Goal: Task Accomplishment & Management: Manage account settings

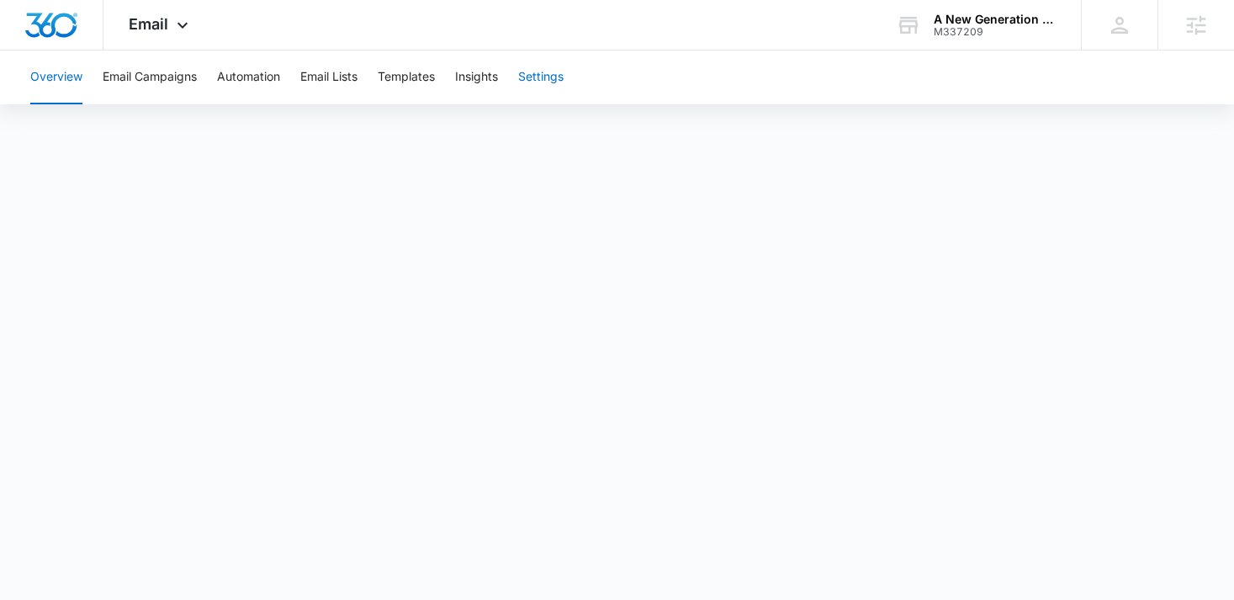
click at [548, 84] on button "Settings" at bounding box center [540, 77] width 45 height 54
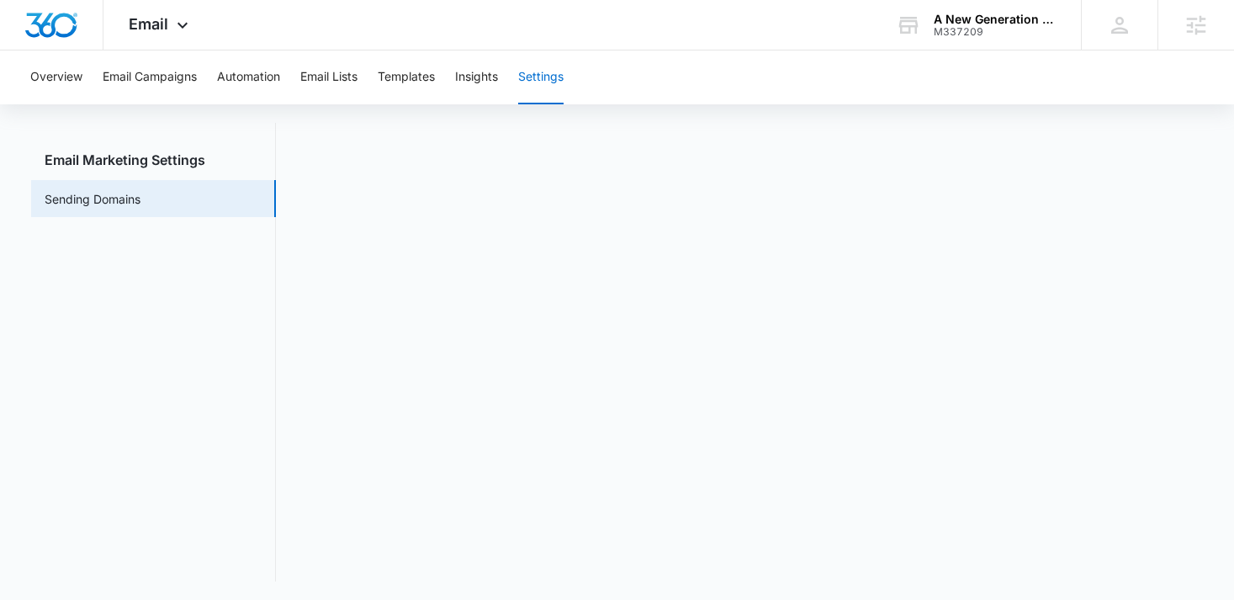
scroll to position [37, 0]
click at [181, 29] on icon at bounding box center [183, 29] width 10 height 6
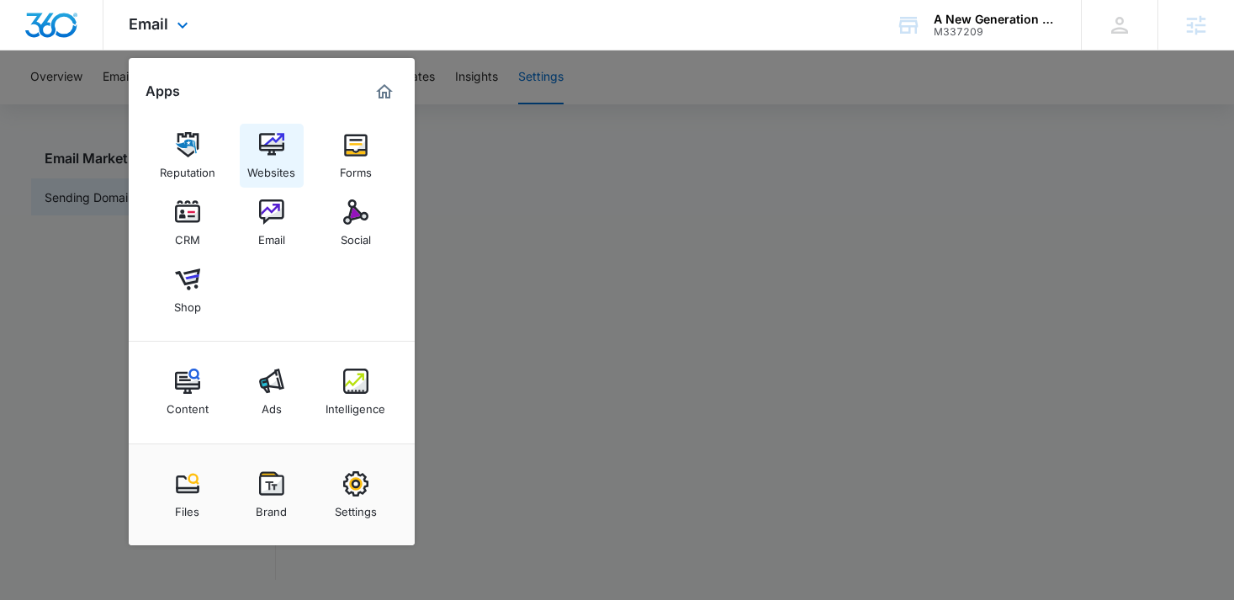
click at [278, 137] on img at bounding box center [271, 144] width 25 height 25
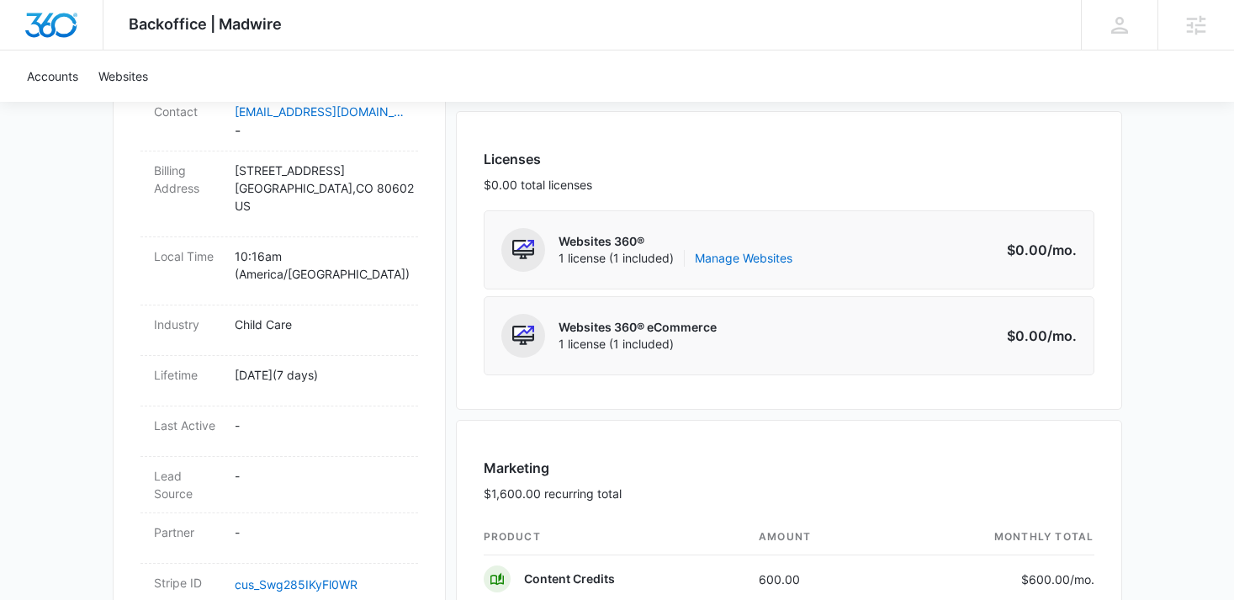
scroll to position [658, 0]
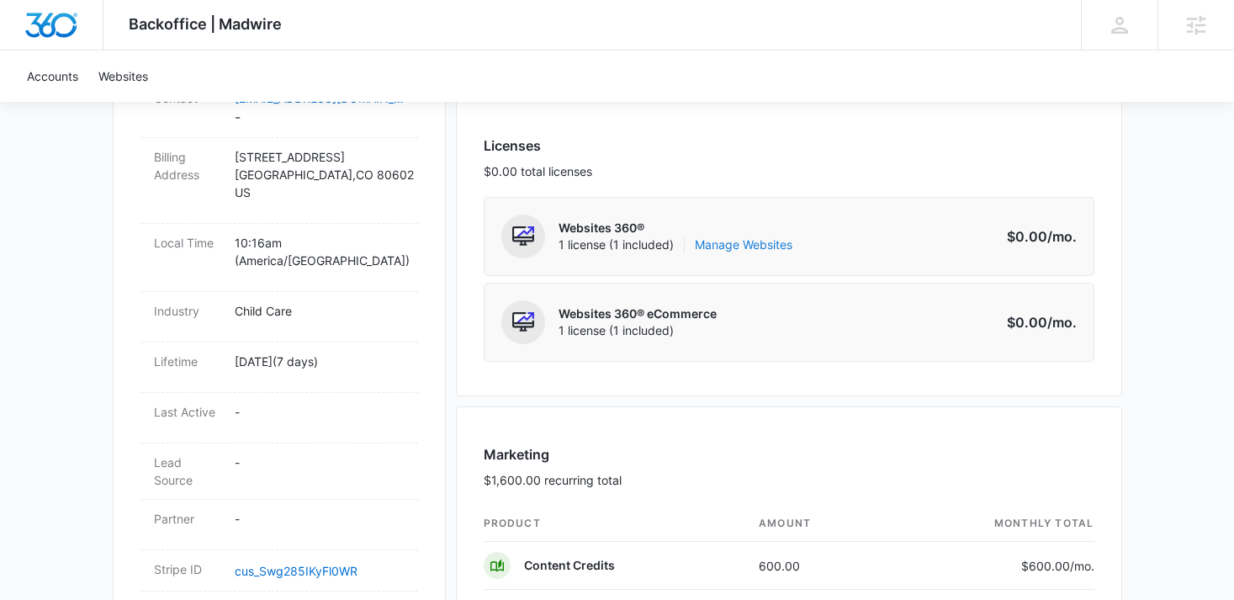
click at [746, 243] on link "Manage Websites" at bounding box center [744, 244] width 98 height 17
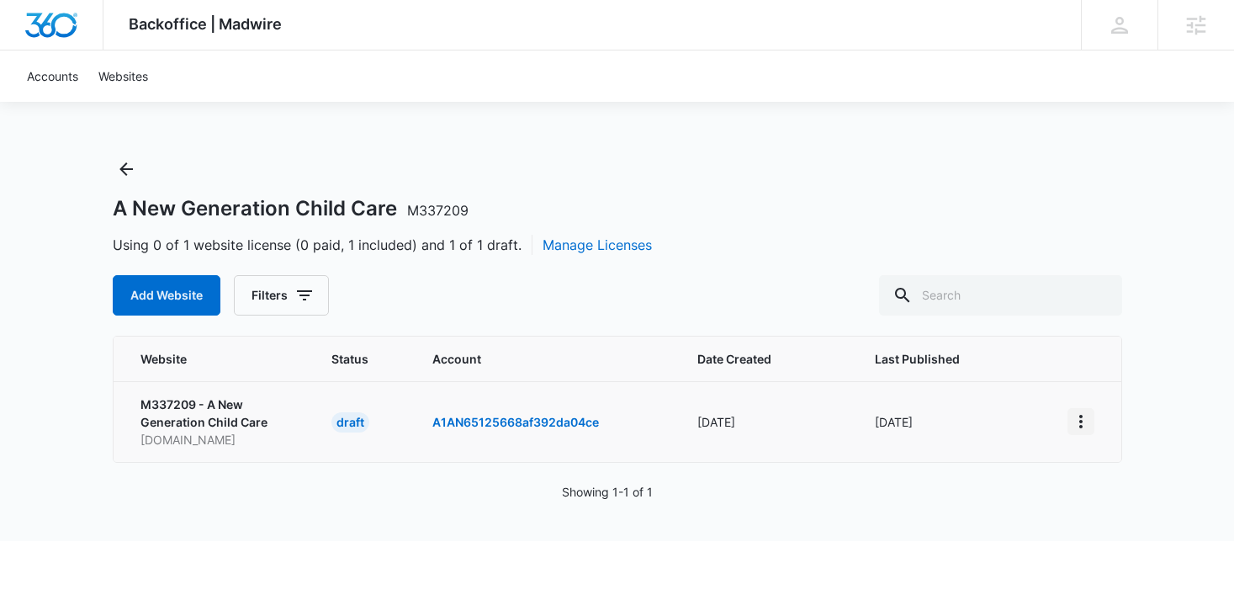
click at [1084, 417] on icon "View More" at bounding box center [1081, 421] width 20 height 20
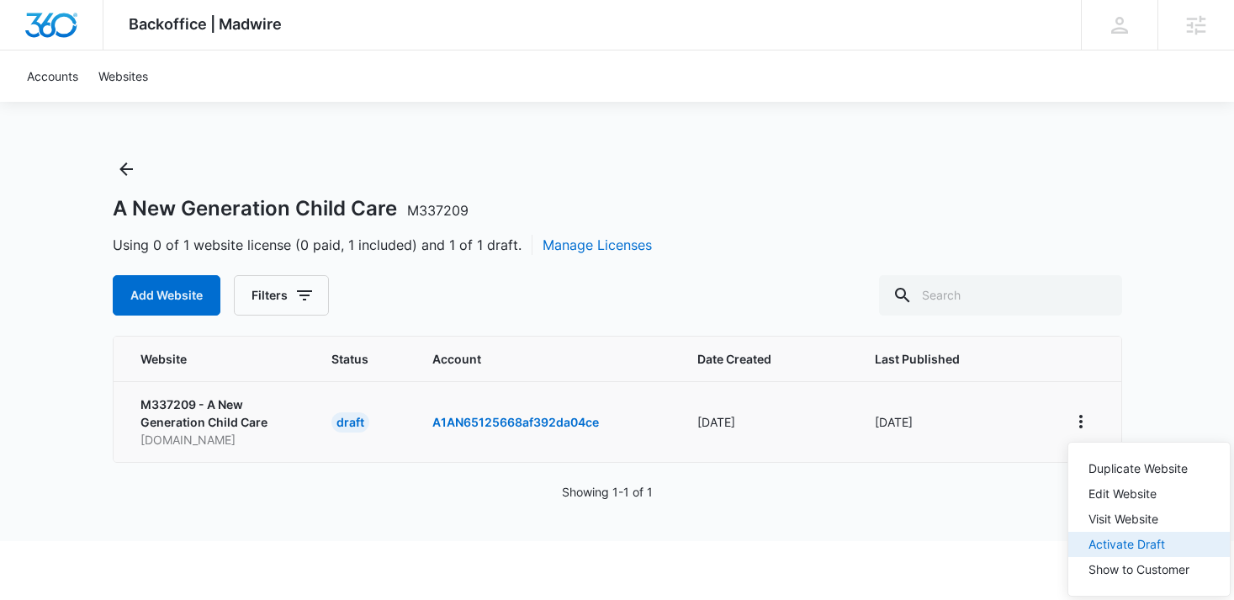
click at [1125, 548] on div "Activate Draft" at bounding box center [1139, 545] width 101 height 12
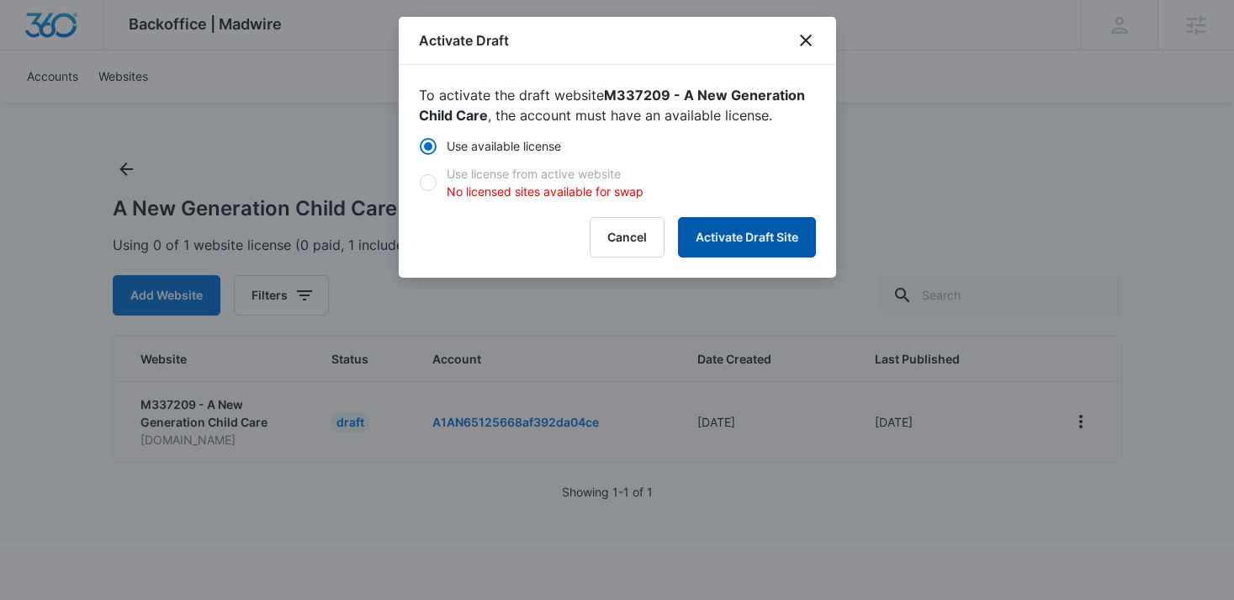
click at [720, 236] on button "Activate Draft Site" at bounding box center [747, 237] width 138 height 40
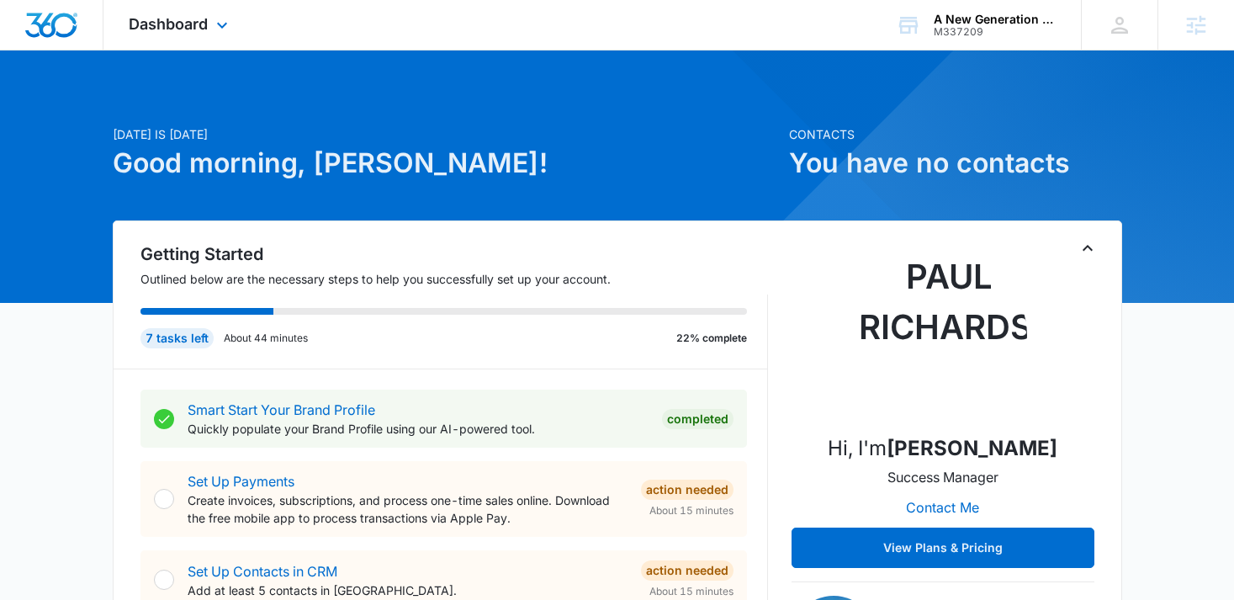
click at [207, 13] on div "Dashboard Apps Reputation Websites Forms CRM Email Social Shop Content Ads Inte…" at bounding box center [181, 25] width 154 height 50
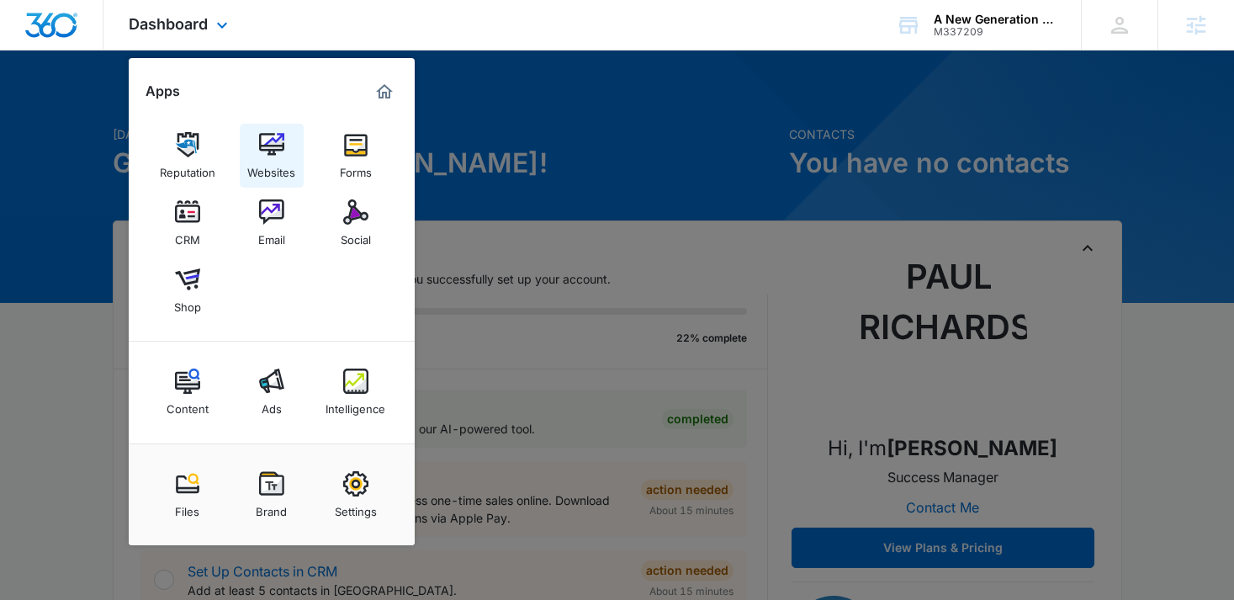
click at [284, 151] on link "Websites" at bounding box center [272, 156] width 64 height 64
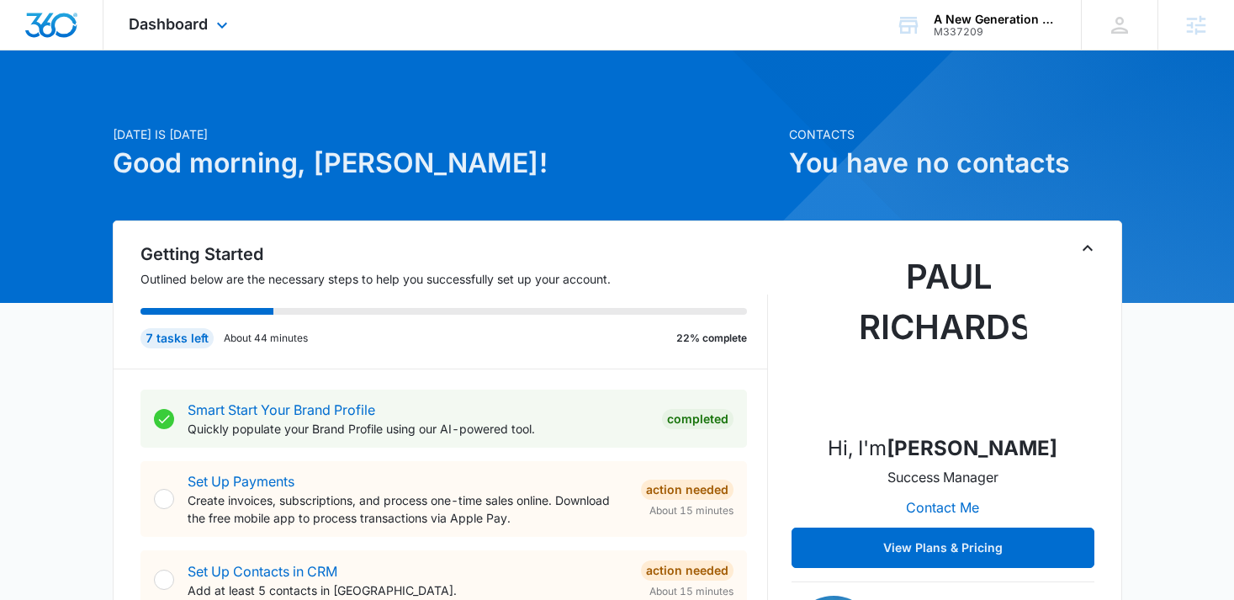
click at [178, 34] on div "Dashboard Apps Reputation Websites Forms CRM Email Social Shop Content Ads Inte…" at bounding box center [181, 25] width 154 height 50
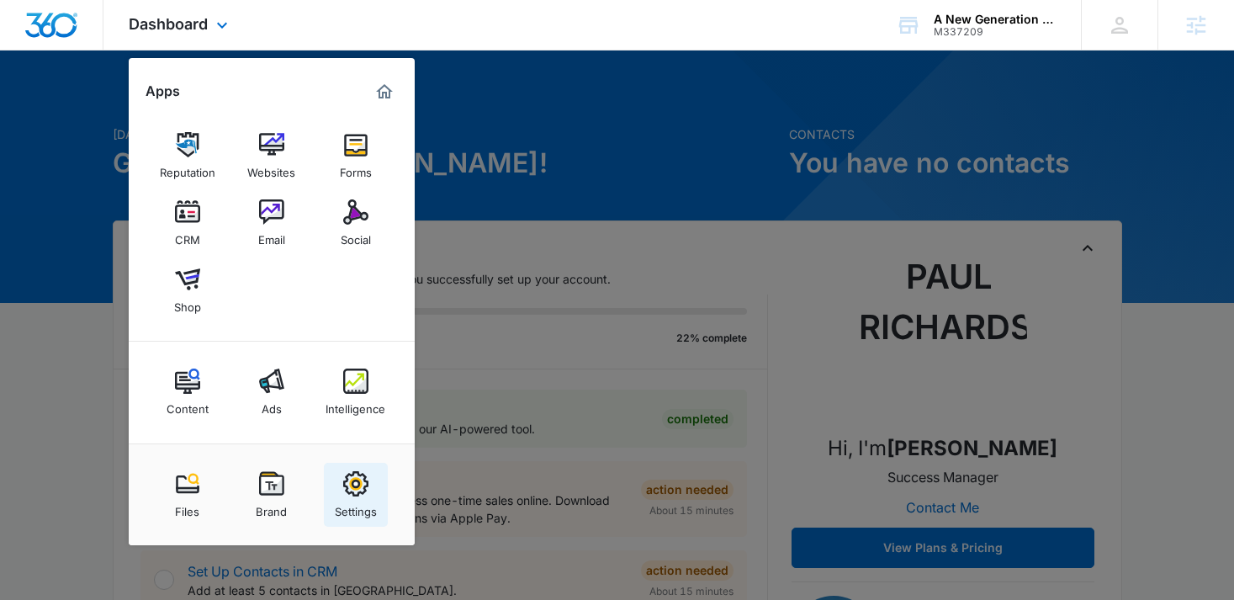
click at [365, 502] on div "Settings" at bounding box center [356, 507] width 42 height 22
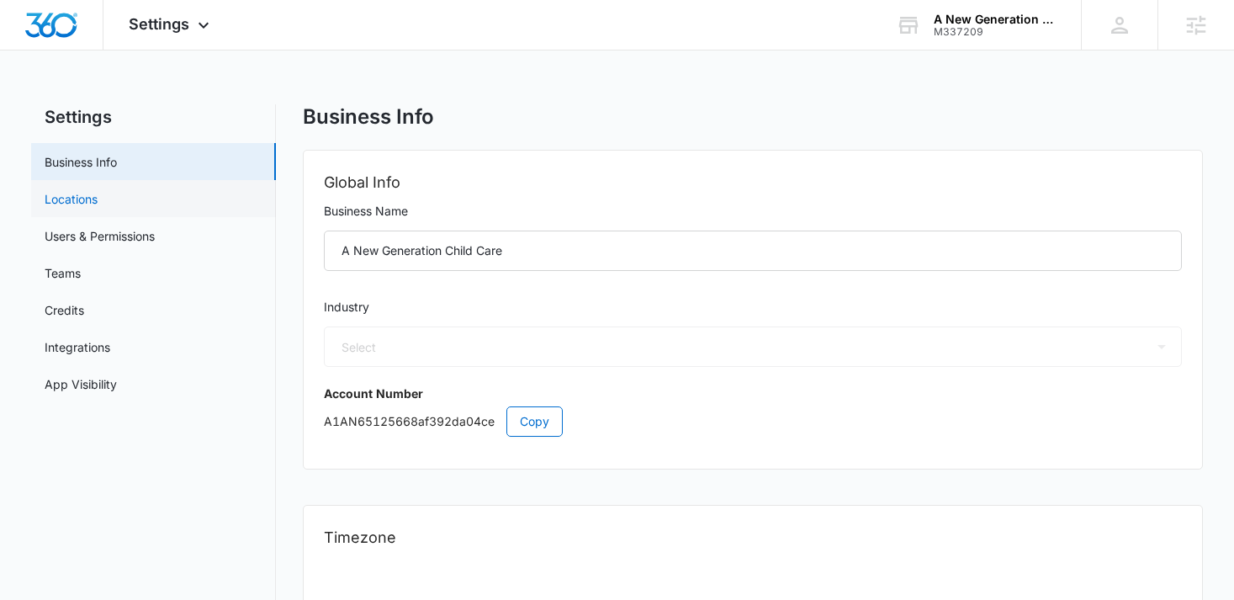
select select "27"
select select "US"
select select "America/[GEOGRAPHIC_DATA]"
click at [98, 203] on link "Locations" at bounding box center [71, 199] width 53 height 18
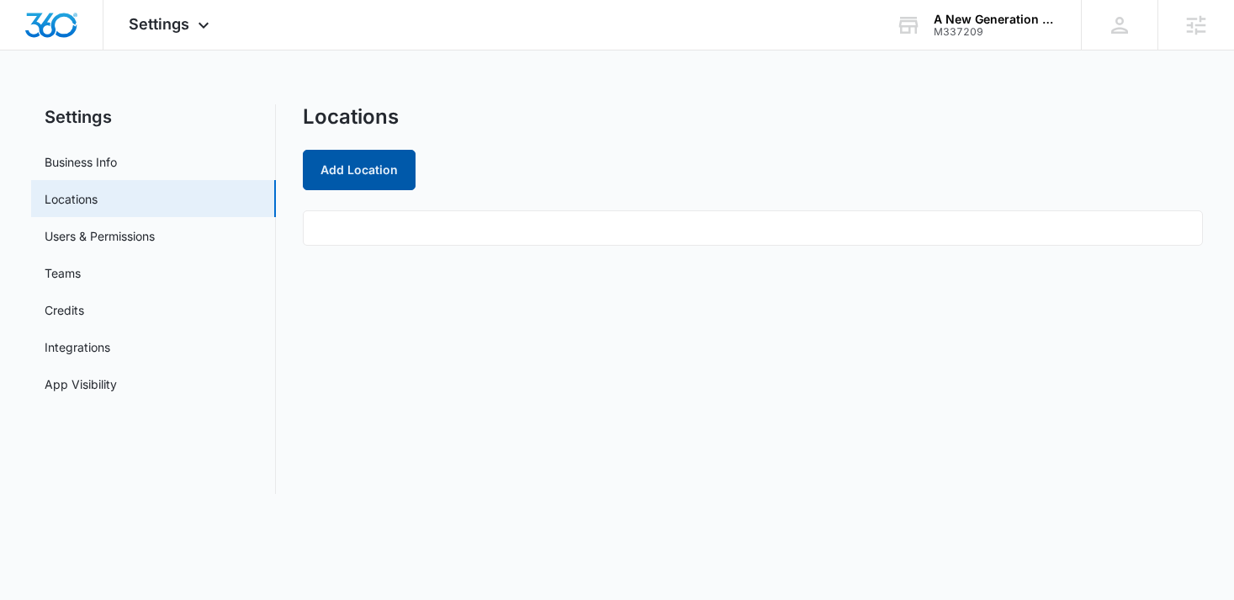
click at [369, 179] on button "Add Location" at bounding box center [359, 170] width 113 height 40
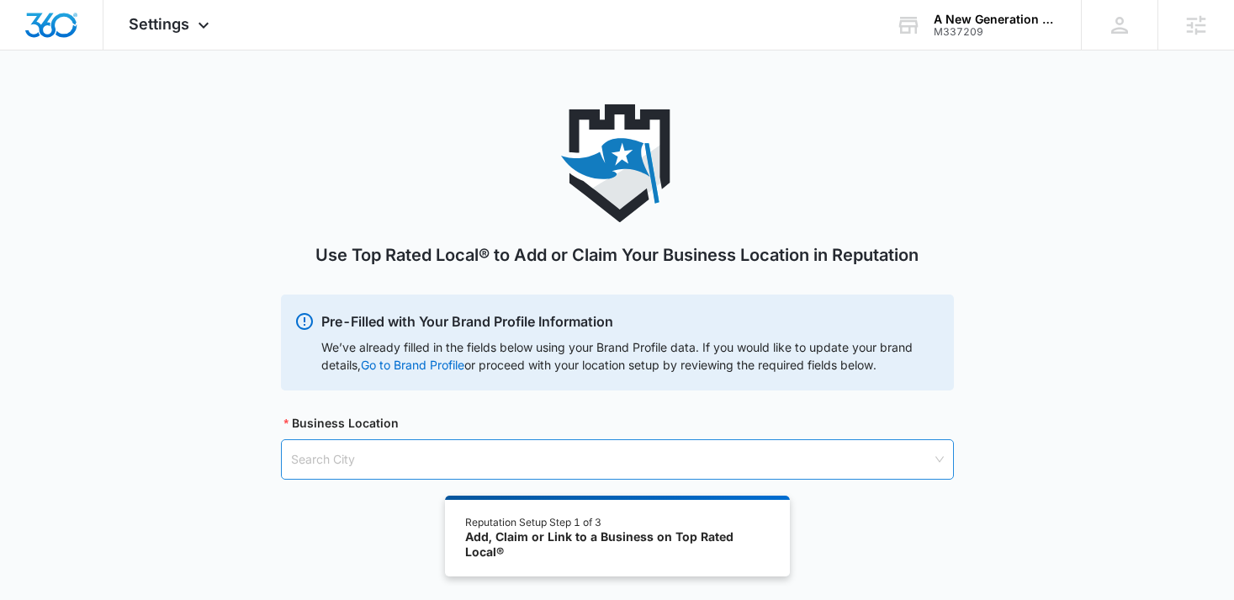
click at [409, 463] on input "search" at bounding box center [611, 459] width 641 height 39
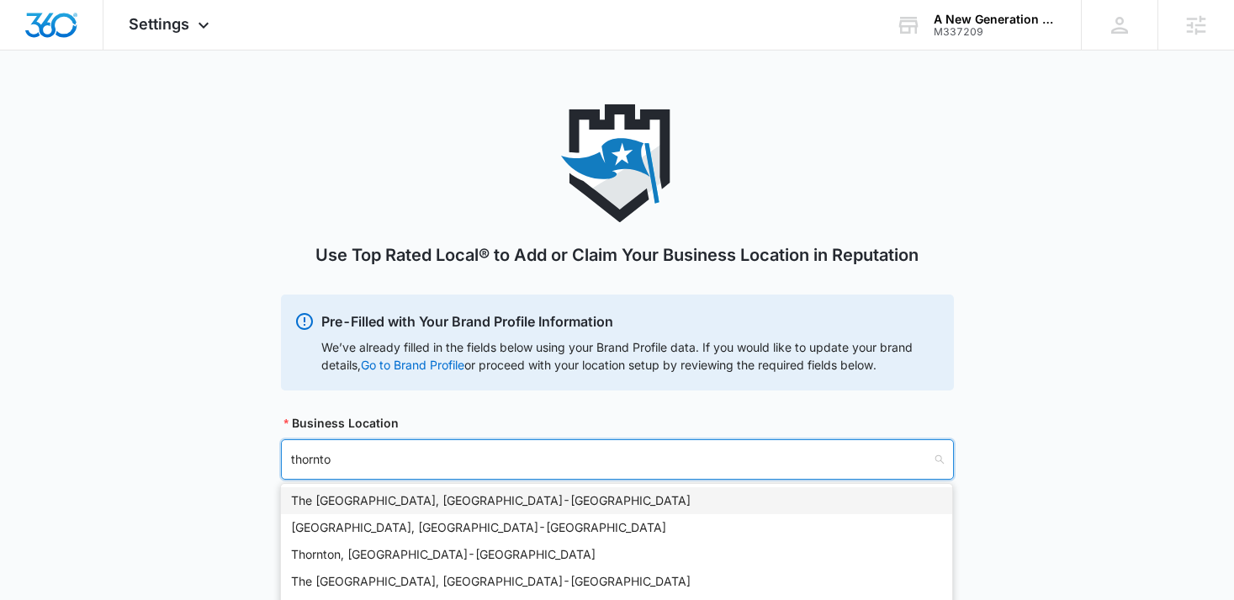
type input "[PERSON_NAME]"
click at [486, 491] on div "[GEOGRAPHIC_DATA], [GEOGRAPHIC_DATA] - [GEOGRAPHIC_DATA]" at bounding box center [617, 500] width 672 height 27
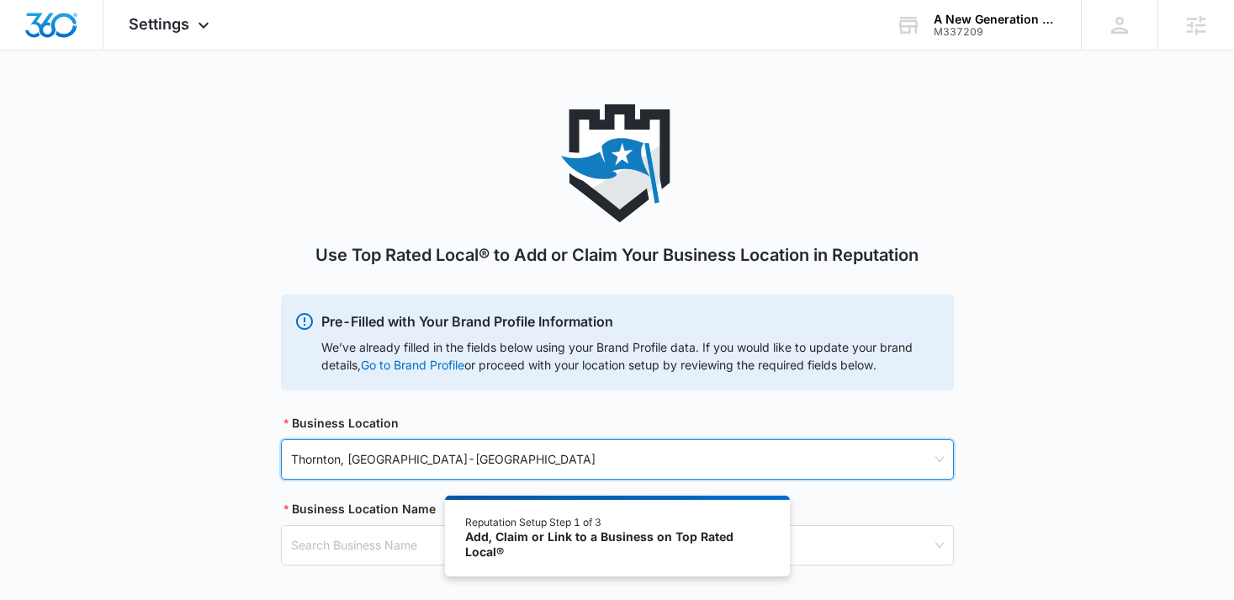
scroll to position [93, 0]
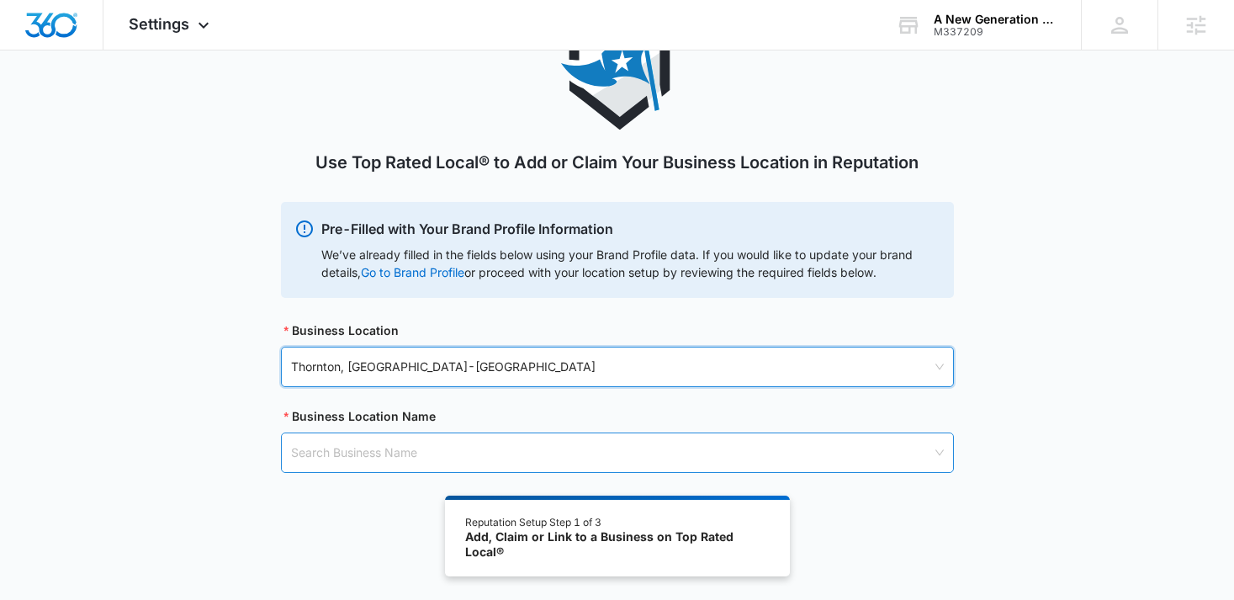
click at [441, 449] on input "search" at bounding box center [611, 452] width 641 height 39
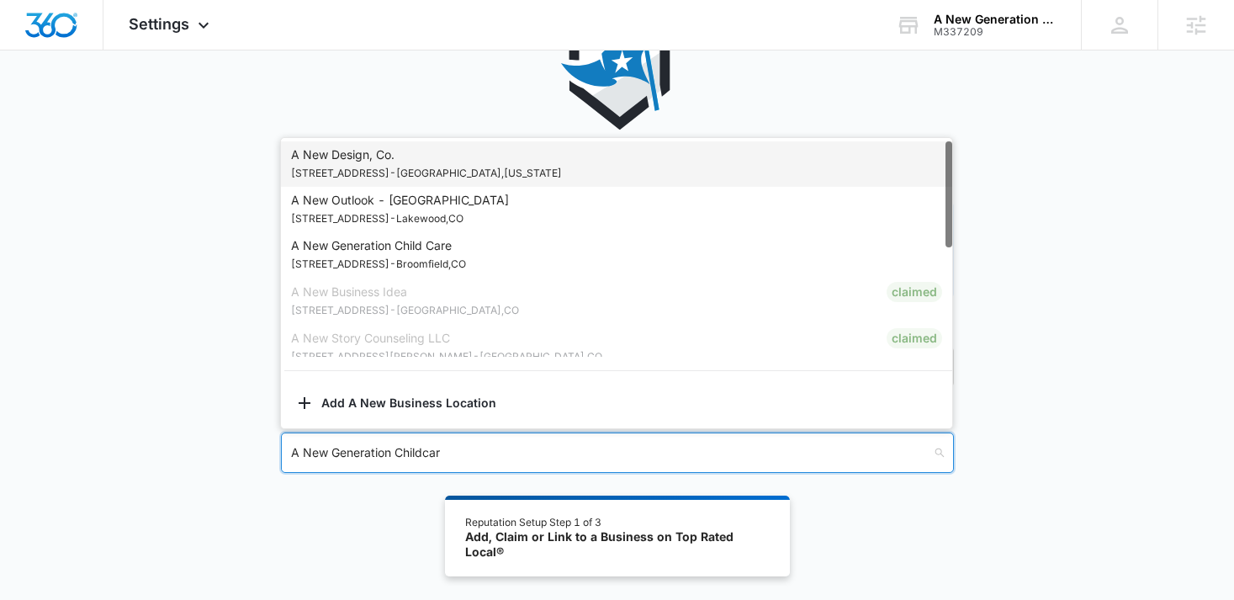
type input "A New Generation Childcare"
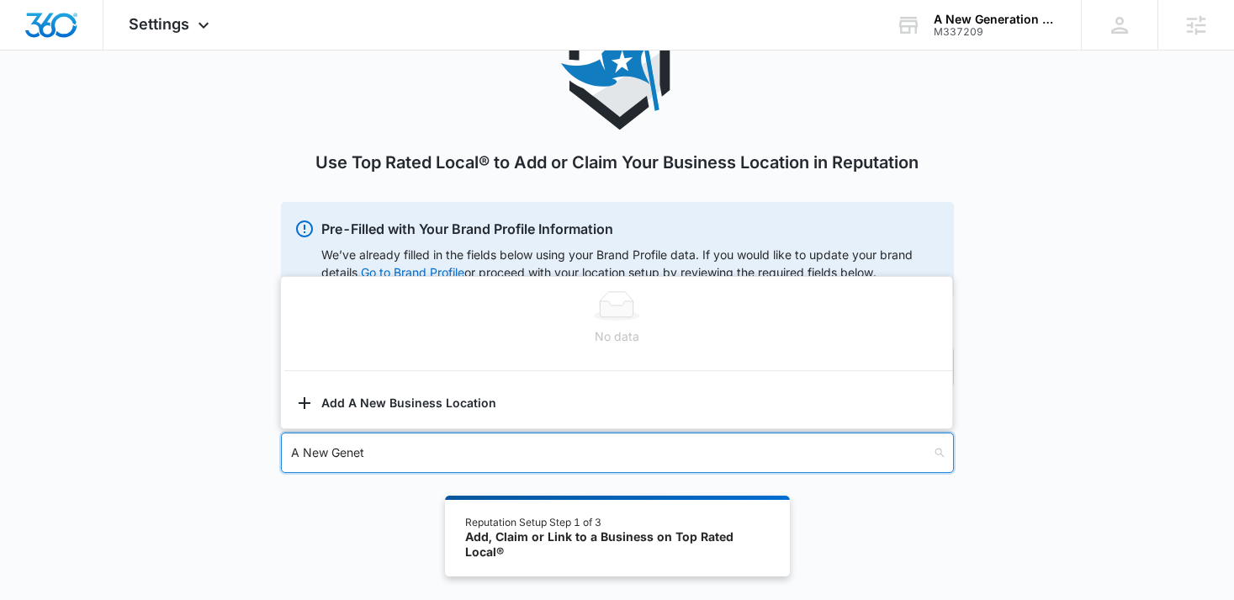
type input "A New Gene"
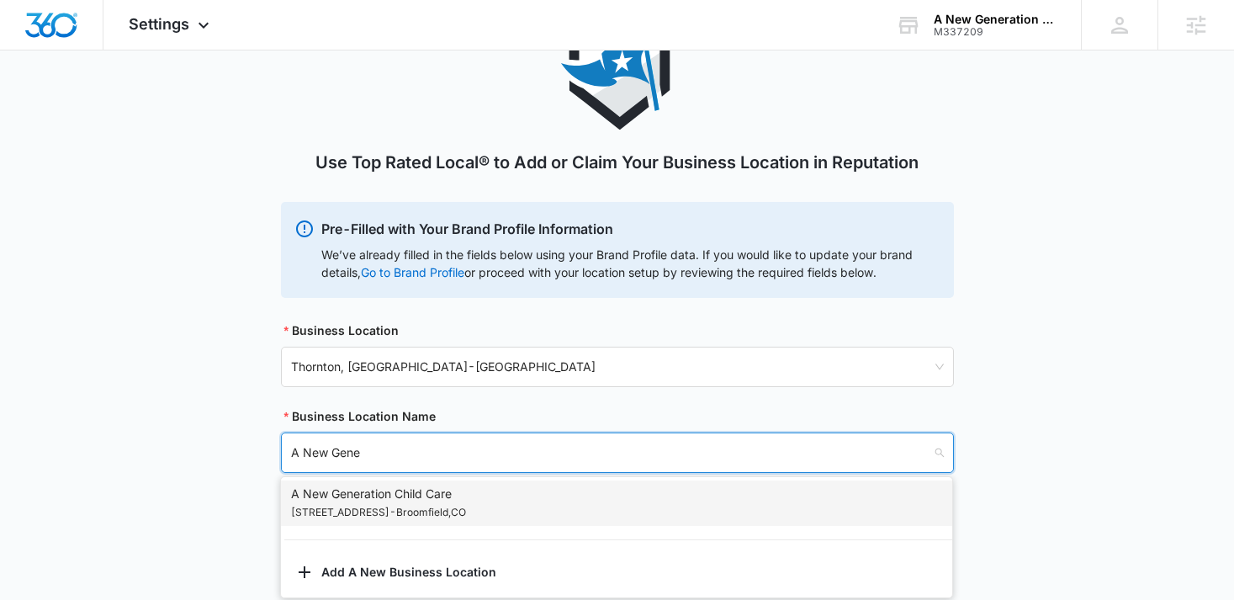
click at [438, 508] on p "[STREET_ADDRESS]" at bounding box center [378, 512] width 175 height 19
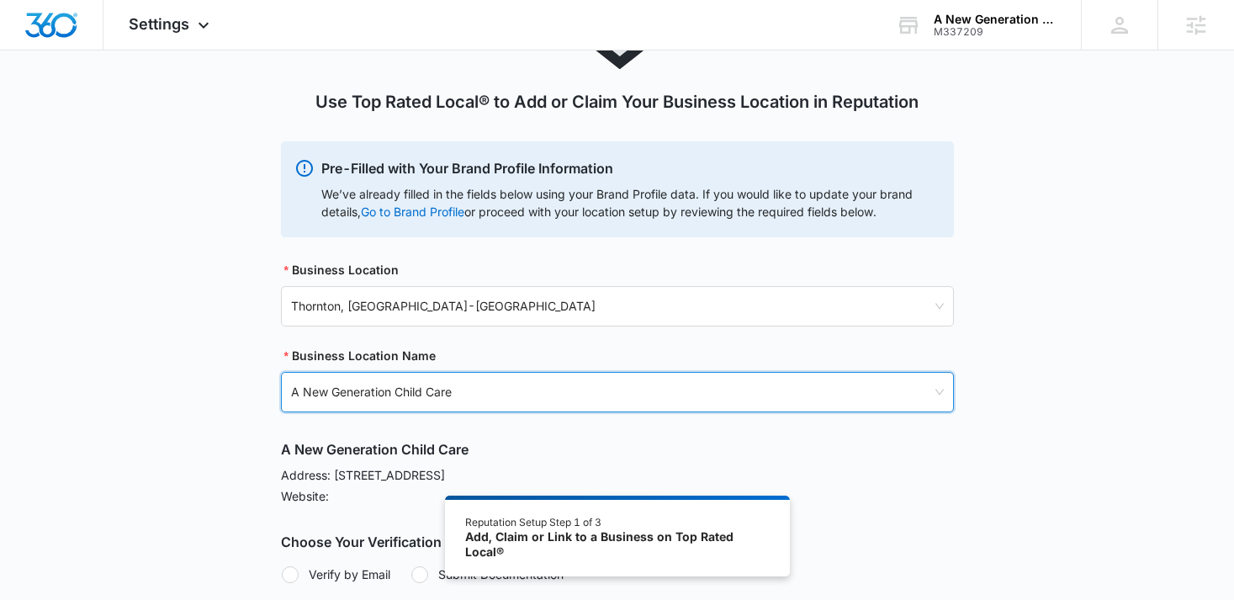
scroll to position [270, 0]
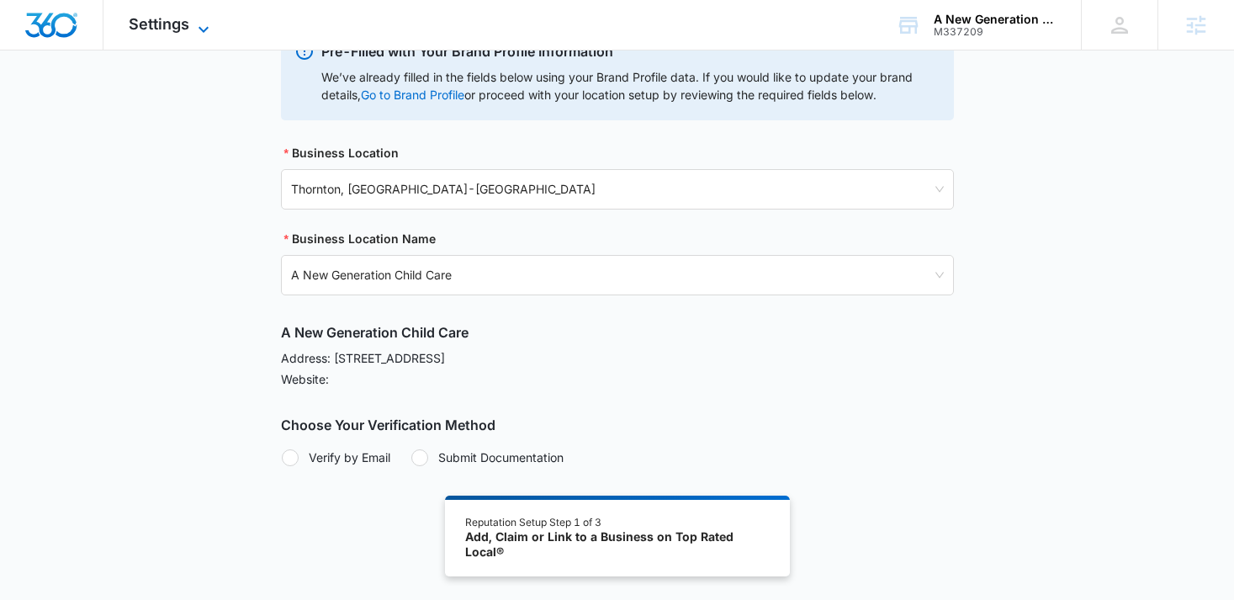
click at [205, 34] on icon at bounding box center [204, 29] width 20 height 20
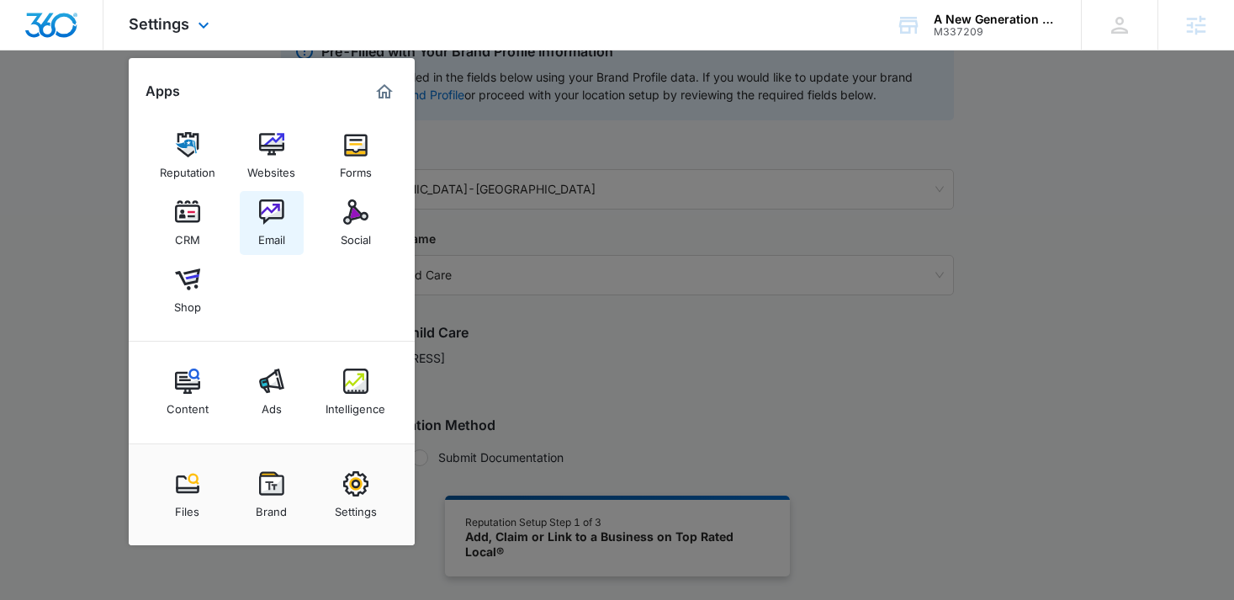
click at [285, 226] on link "Email" at bounding box center [272, 223] width 64 height 64
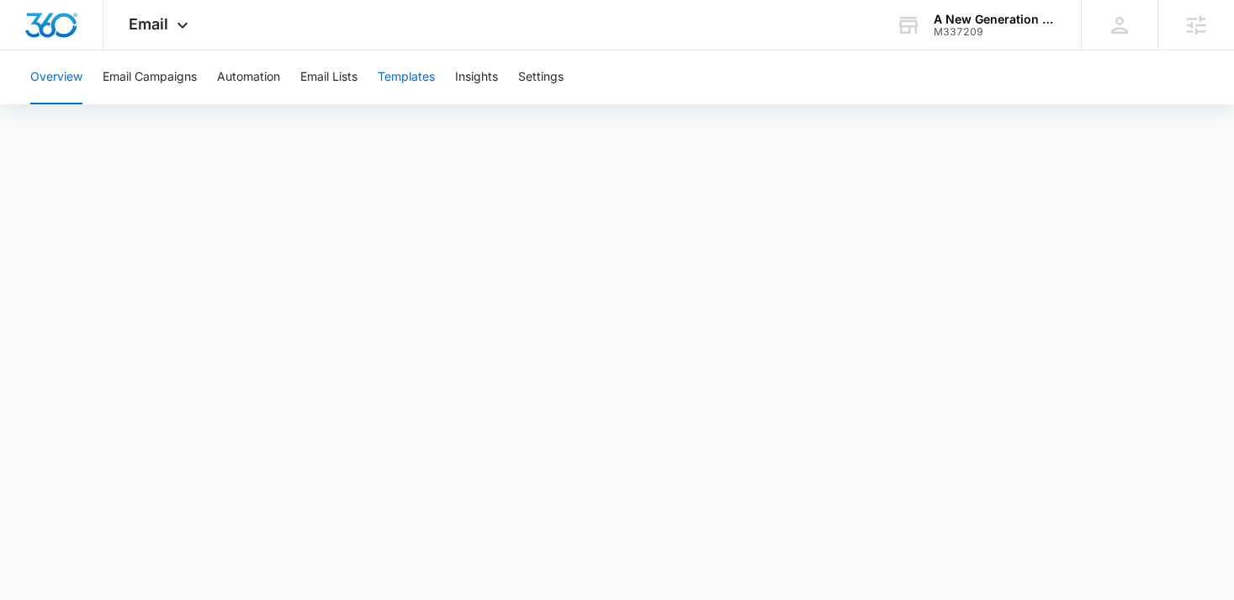
click at [424, 83] on button "Templates" at bounding box center [406, 77] width 57 height 54
click at [162, 39] on div "Email Apps Reputation Websites Forms CRM Email Social Shop Content Ads Intellig…" at bounding box center [161, 25] width 114 height 50
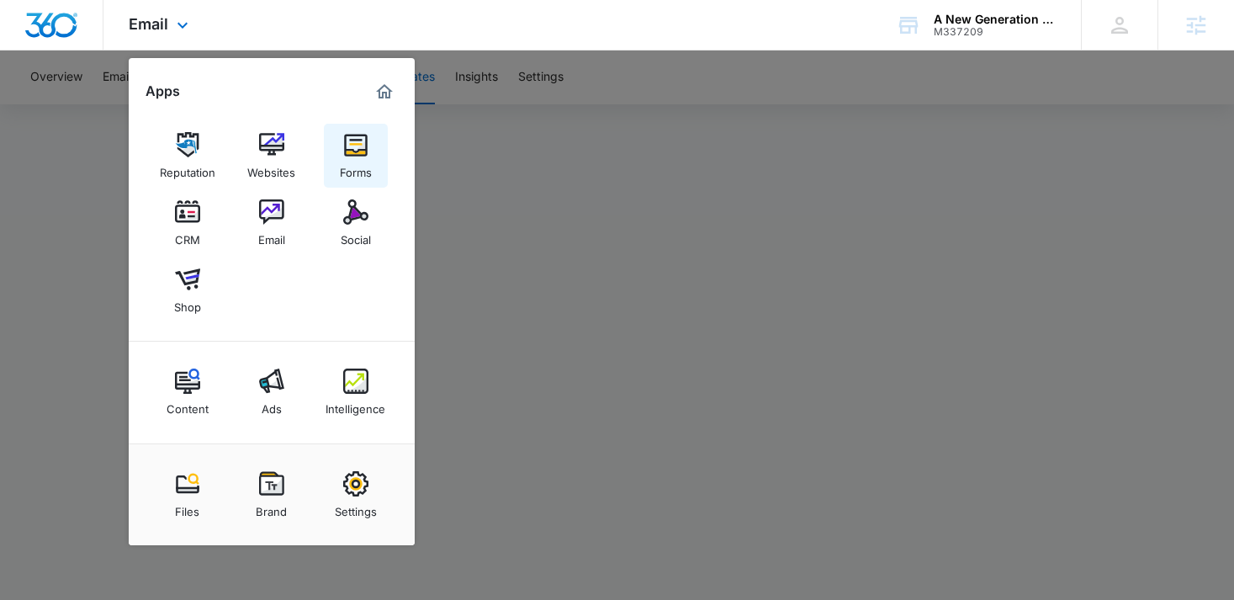
click at [365, 157] on div "Forms" at bounding box center [356, 168] width 32 height 22
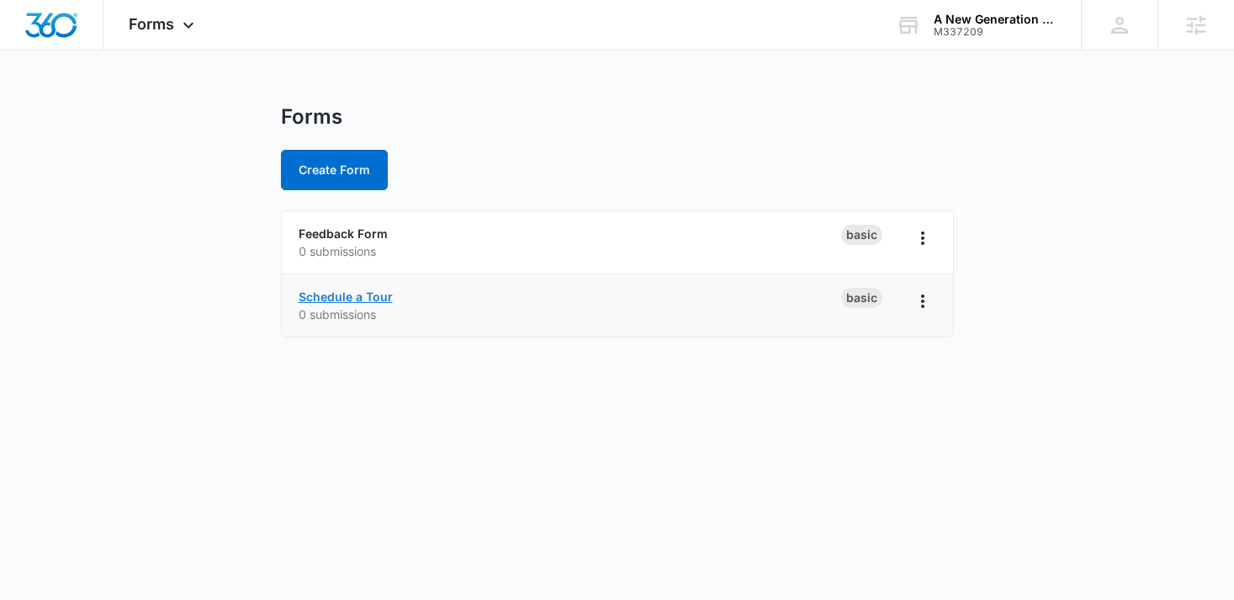
click at [375, 300] on link "Schedule a Tour" at bounding box center [346, 296] width 94 height 14
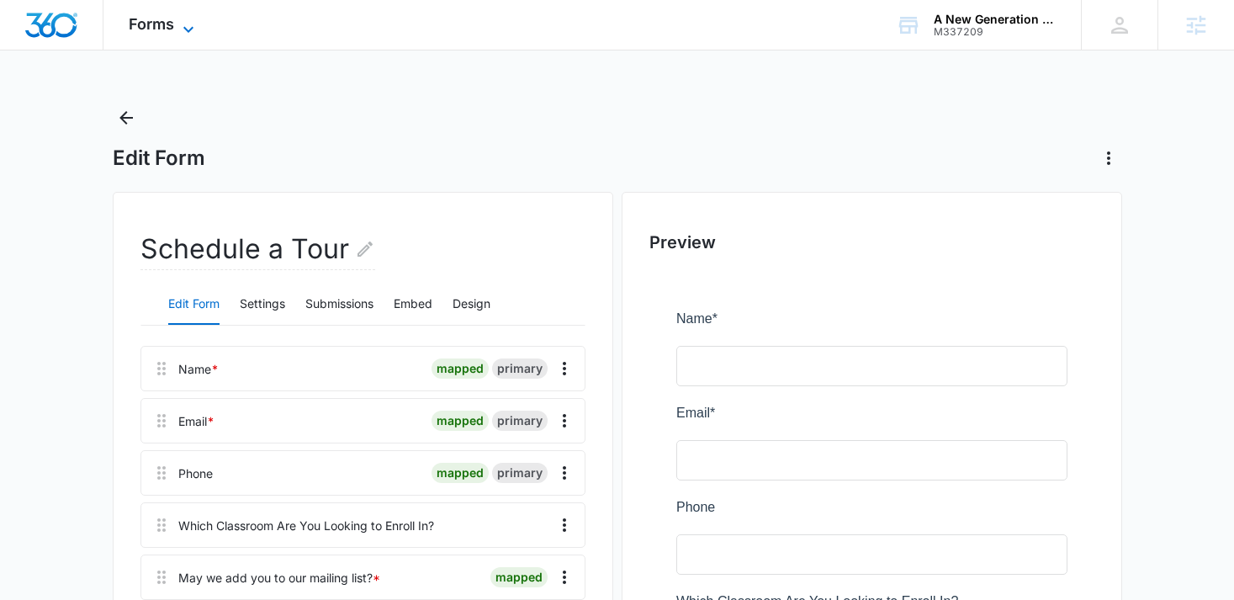
click at [164, 32] on span "Forms" at bounding box center [151, 24] width 45 height 18
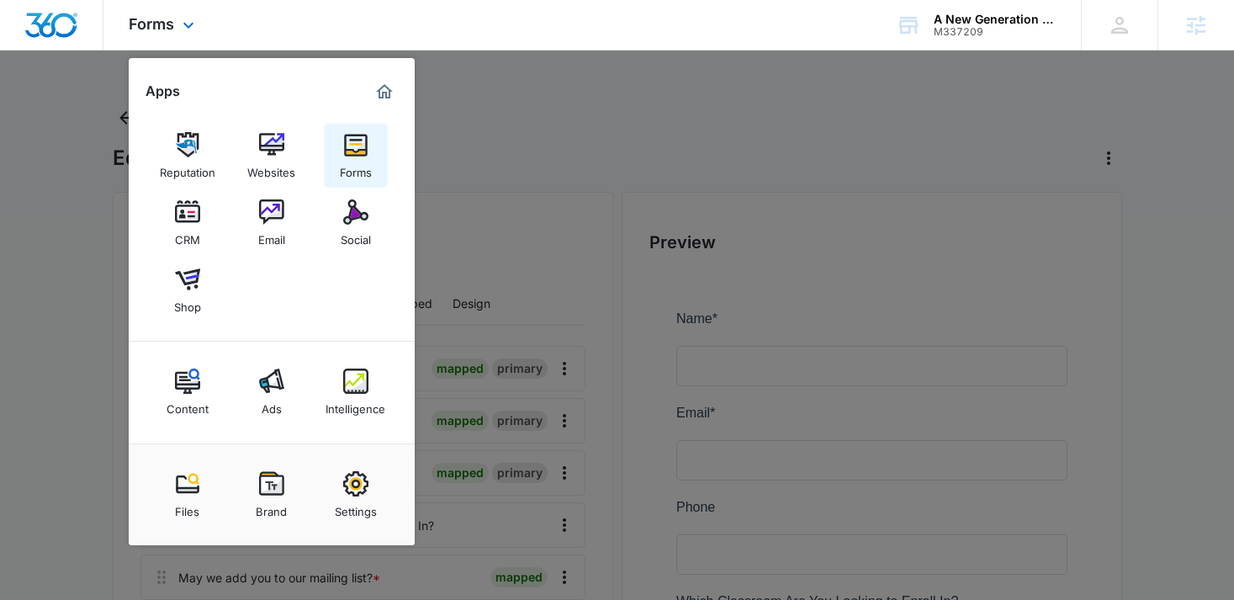
click at [357, 151] on img at bounding box center [355, 144] width 25 height 25
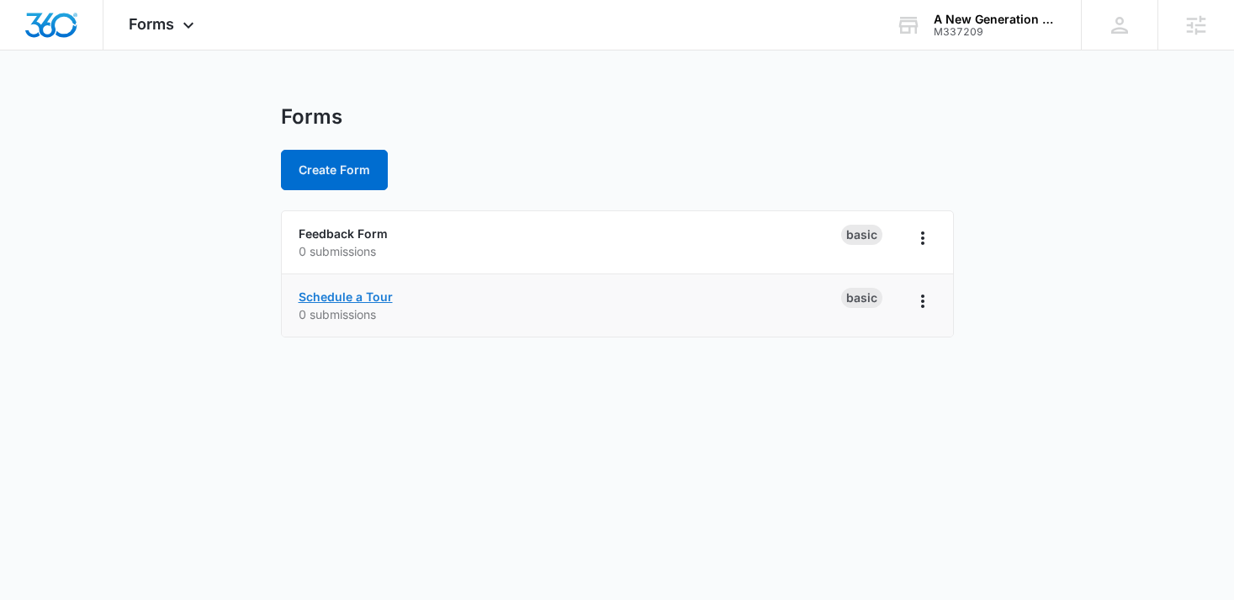
click at [362, 298] on link "Schedule a Tour" at bounding box center [346, 296] width 94 height 14
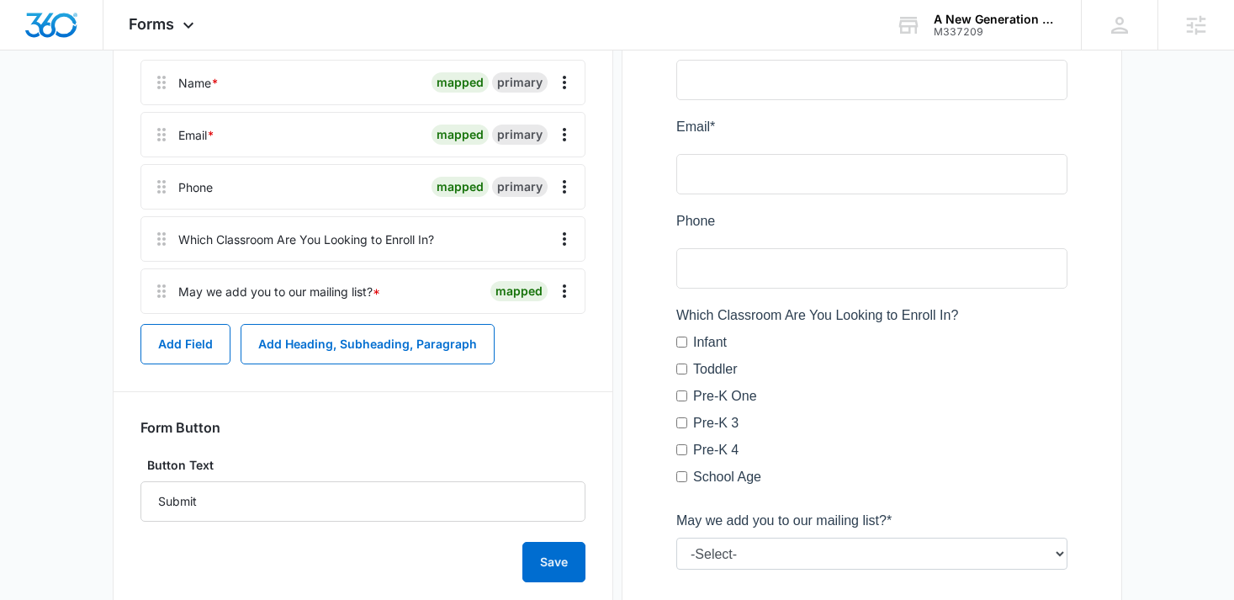
scroll to position [296, 0]
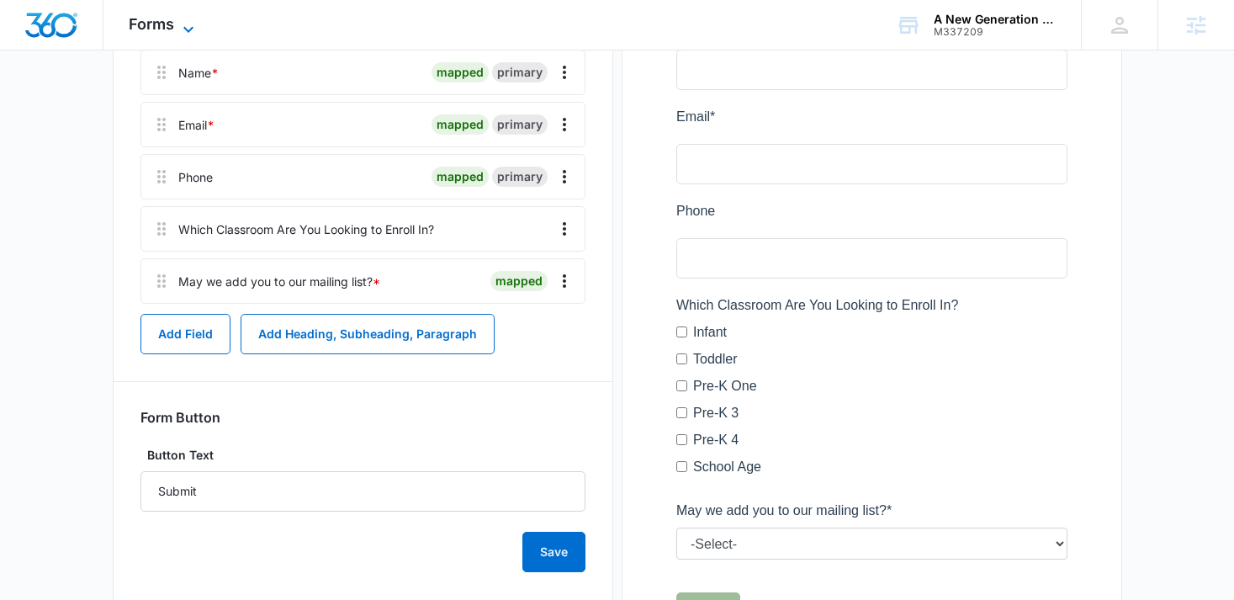
click at [141, 17] on span "Forms" at bounding box center [151, 24] width 45 height 18
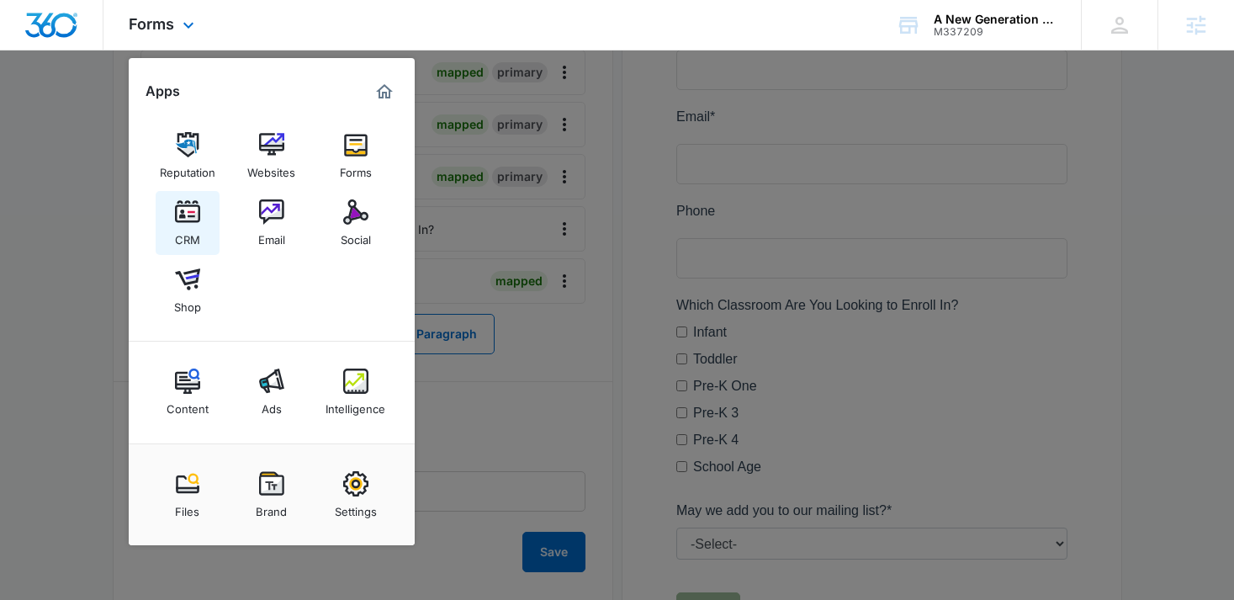
click at [196, 227] on div "CRM" at bounding box center [187, 236] width 25 height 22
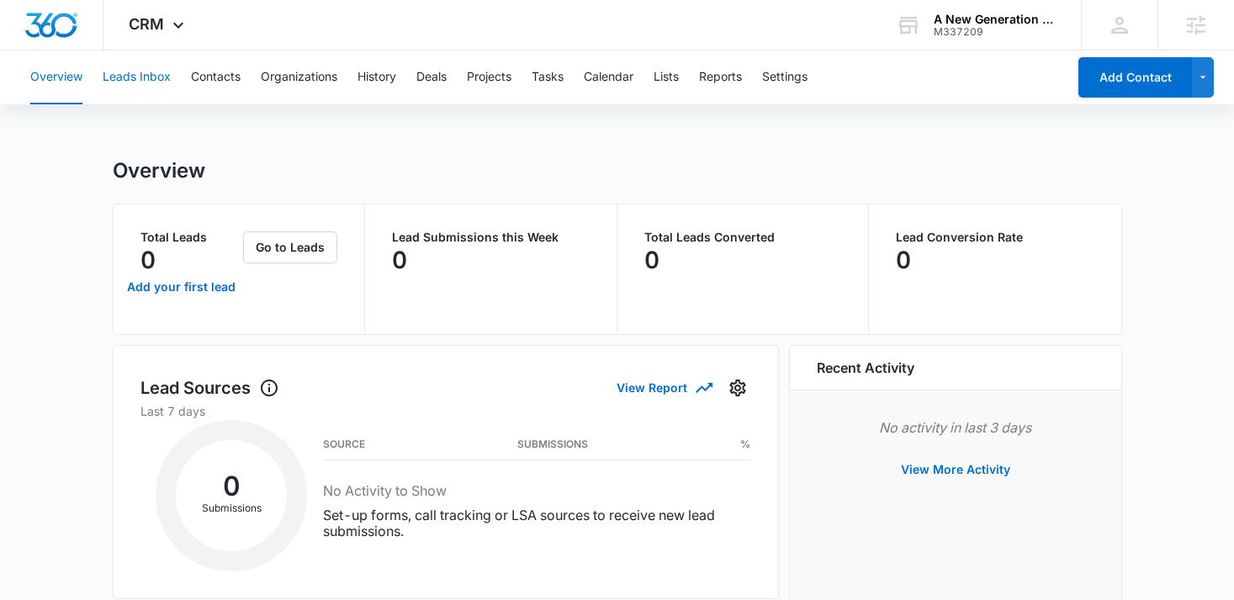
click at [133, 79] on button "Leads Inbox" at bounding box center [137, 77] width 68 height 54
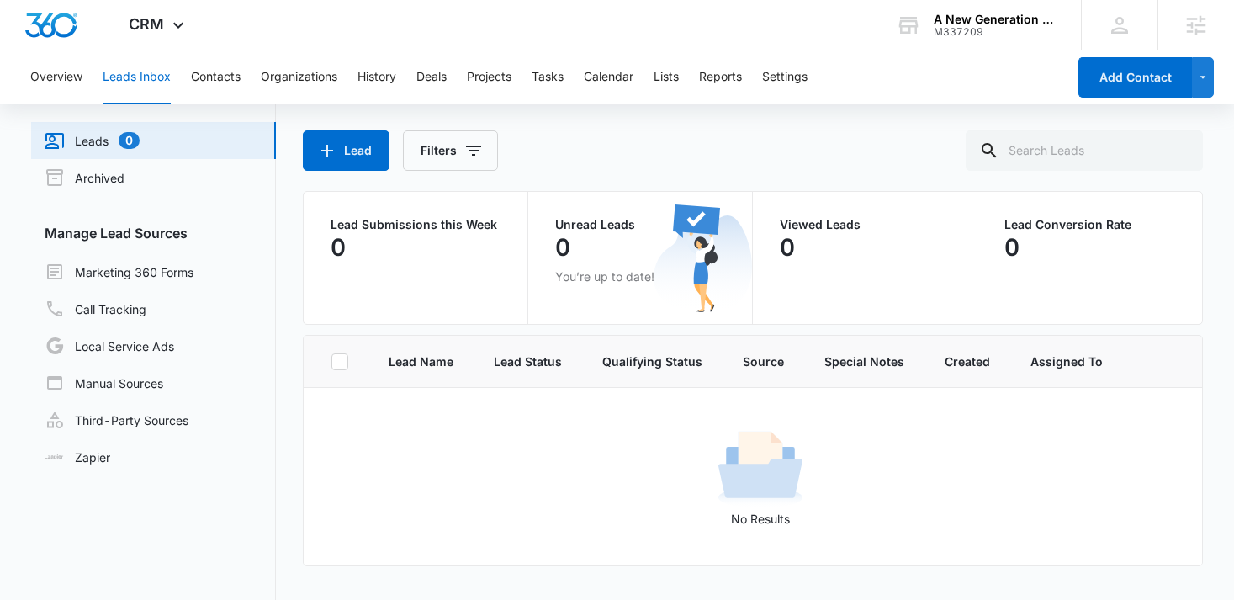
scroll to position [98, 0]
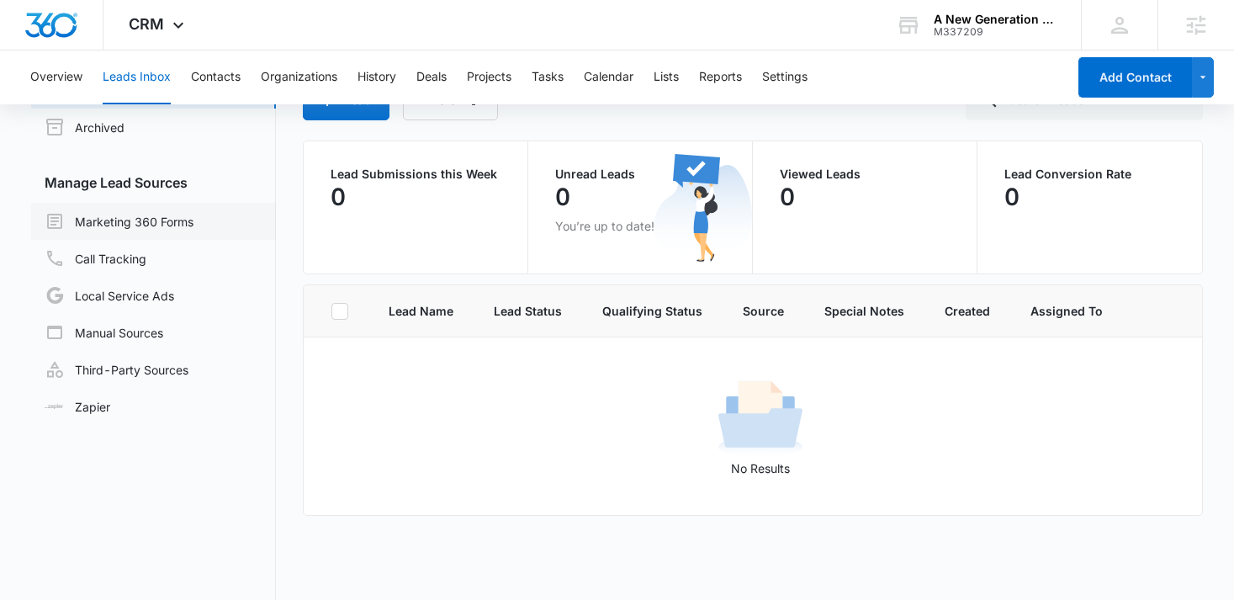
click at [167, 221] on link "Marketing 360 Forms" at bounding box center [119, 221] width 149 height 20
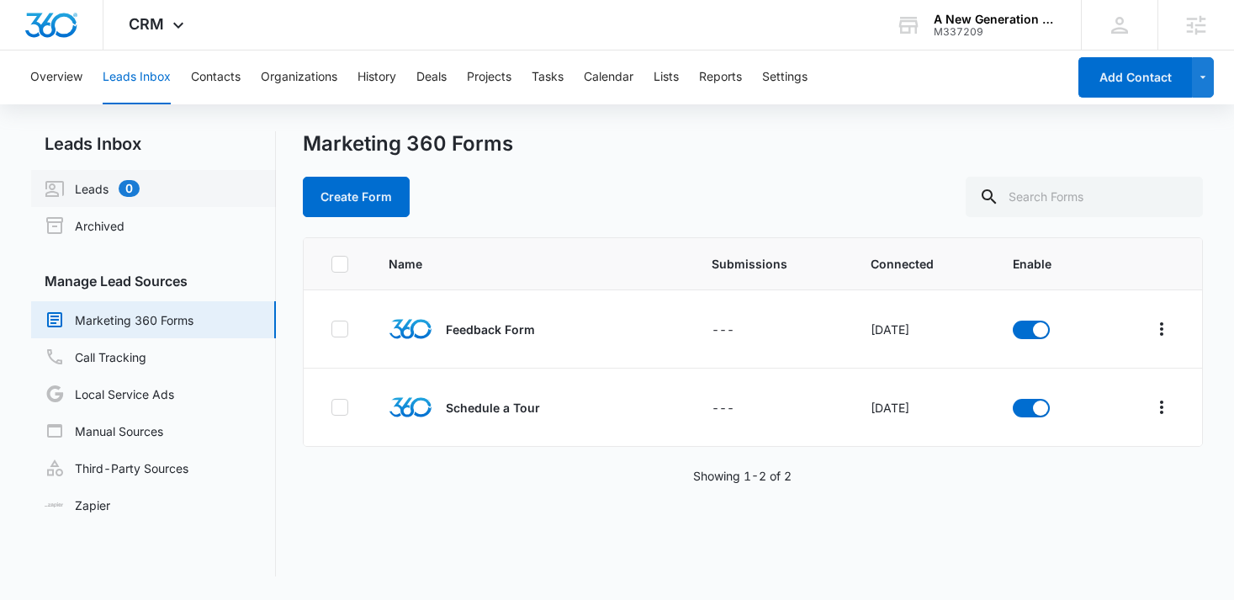
click at [116, 187] on link "Leads 0" at bounding box center [92, 188] width 95 height 20
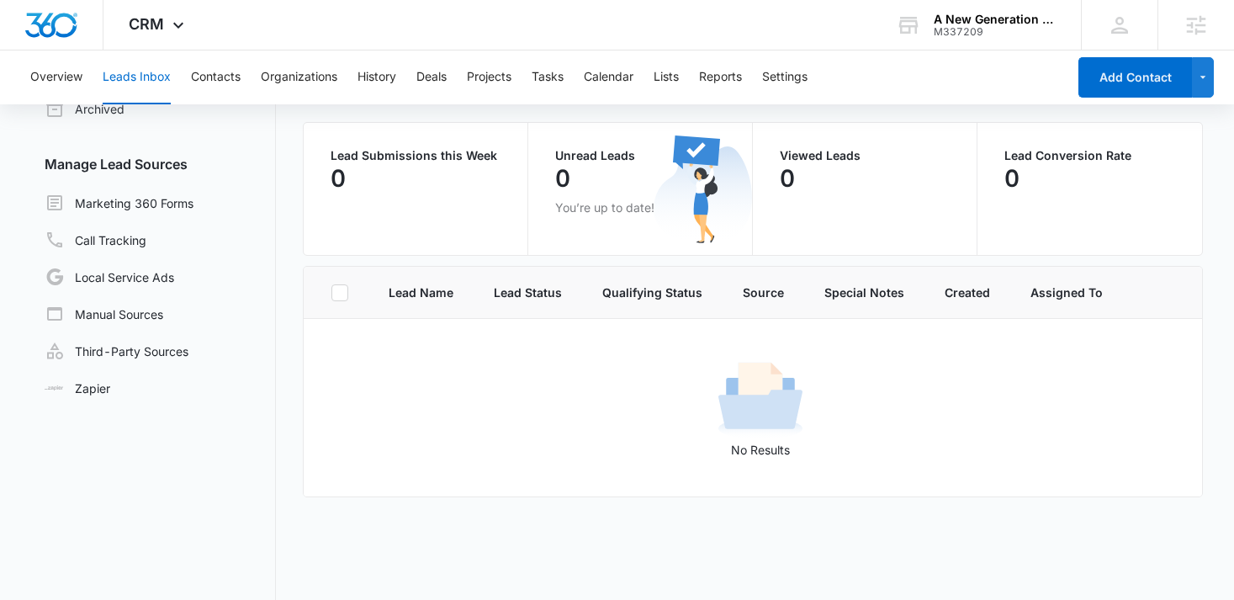
scroll to position [129, 0]
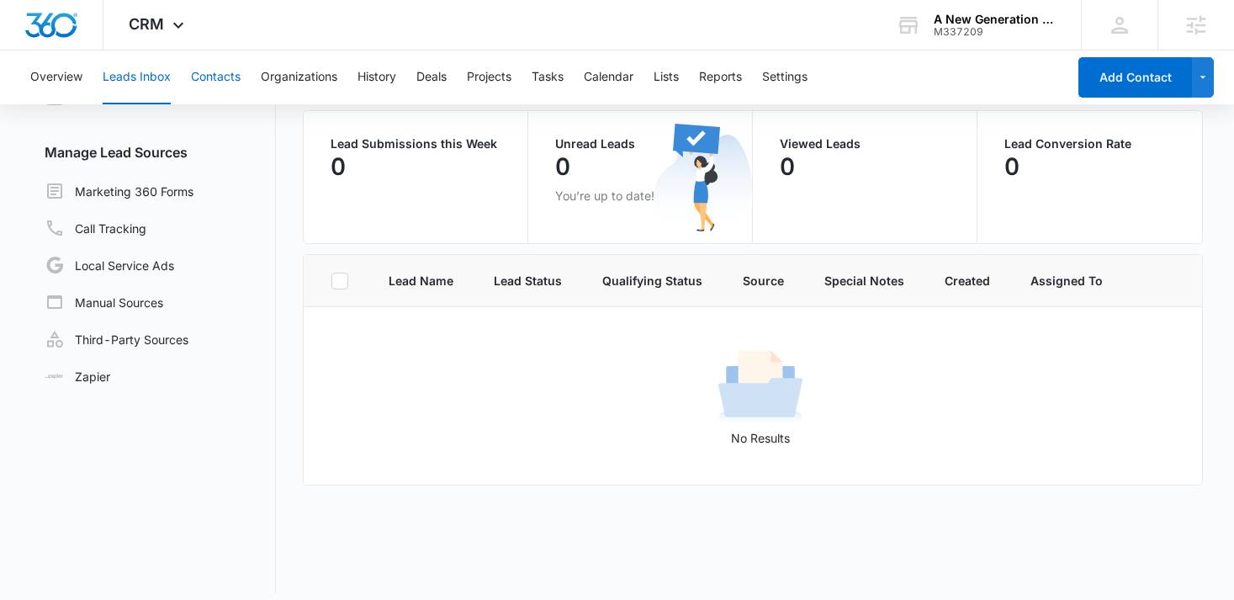
click at [228, 73] on button "Contacts" at bounding box center [216, 77] width 50 height 54
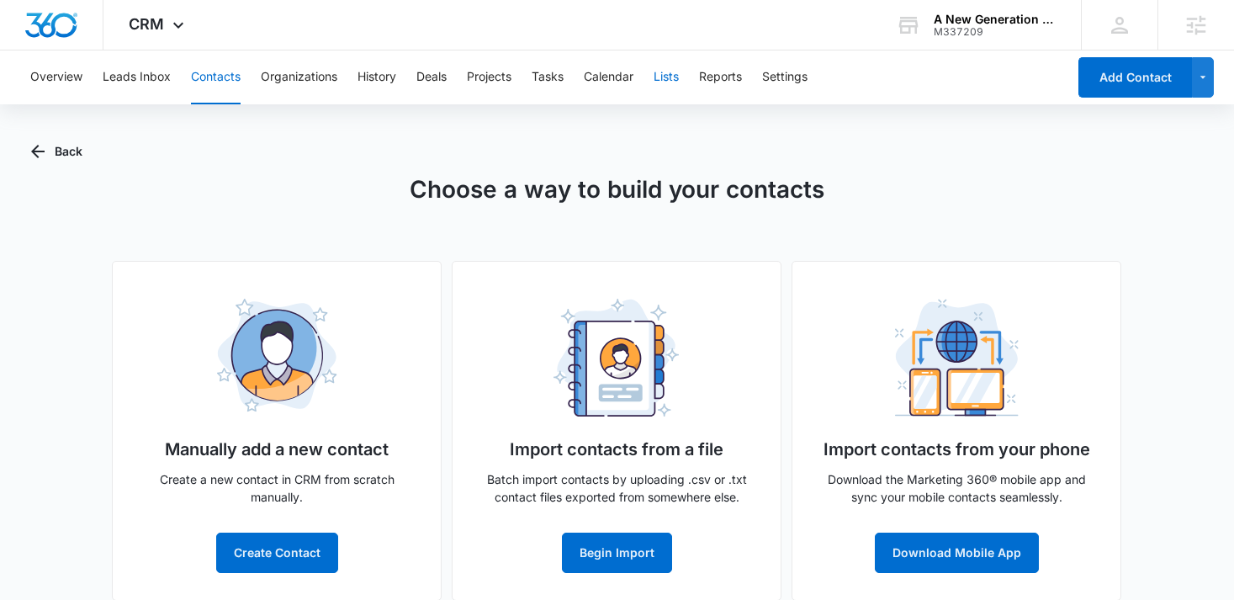
click at [673, 78] on button "Lists" at bounding box center [666, 77] width 25 height 54
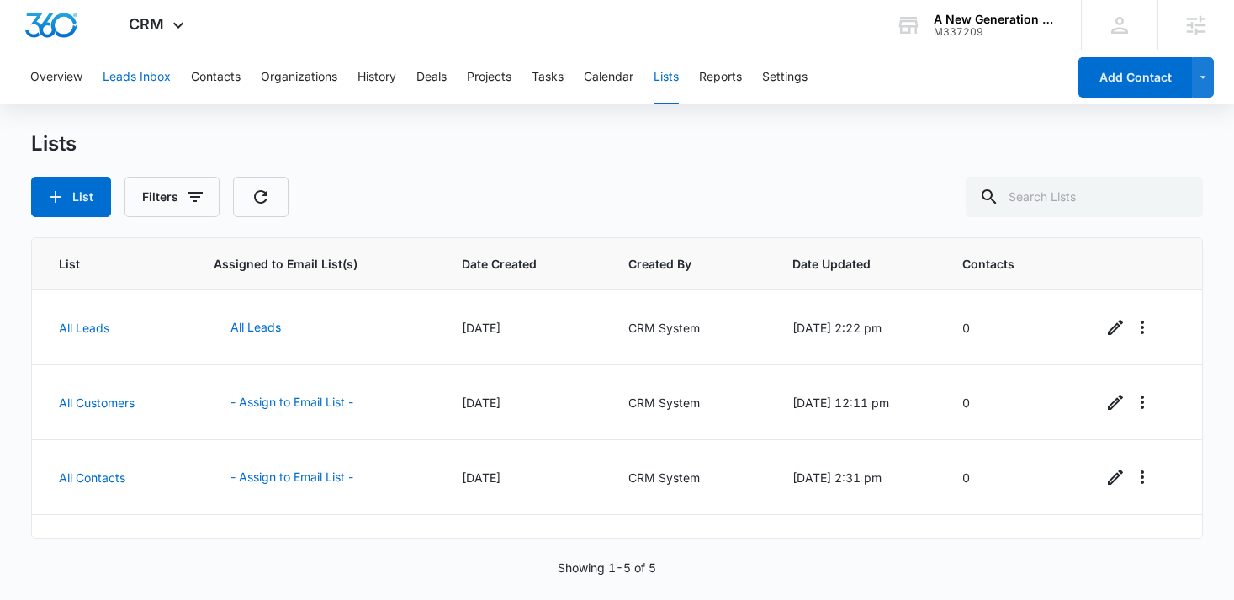
click at [138, 74] on button "Leads Inbox" at bounding box center [137, 77] width 68 height 54
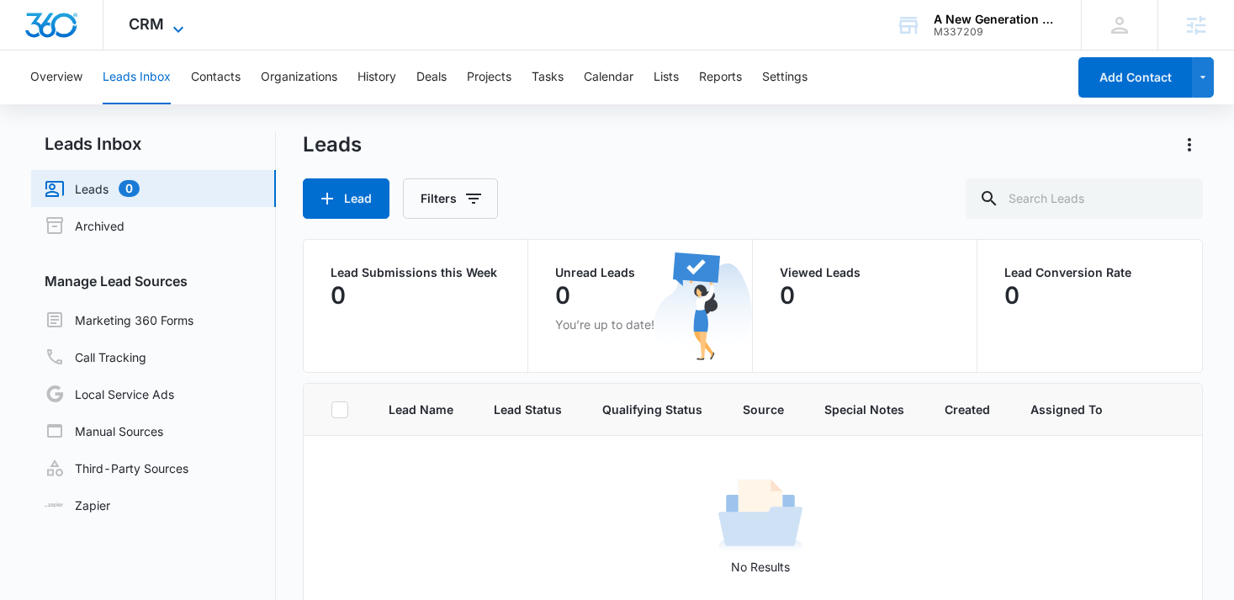
click at [162, 25] on span "CRM" at bounding box center [146, 24] width 35 height 18
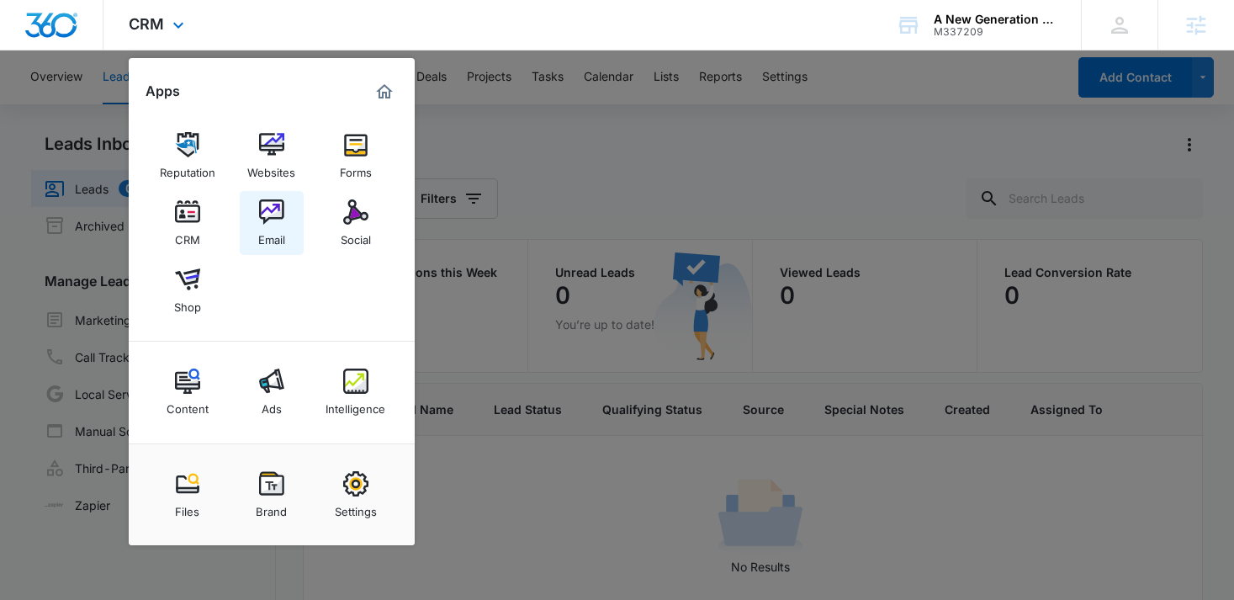
click at [278, 224] on img at bounding box center [271, 211] width 25 height 25
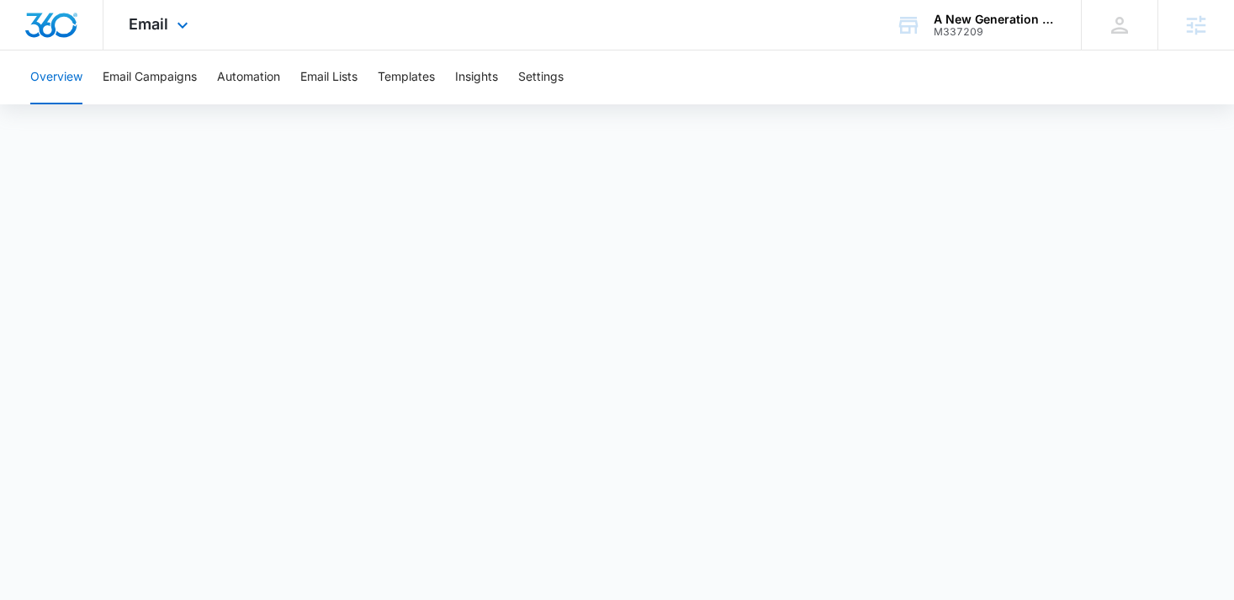
click at [169, 20] on div "Email Apps Reputation Websites Forms CRM Email Social Shop Content Ads Intellig…" at bounding box center [161, 25] width 114 height 50
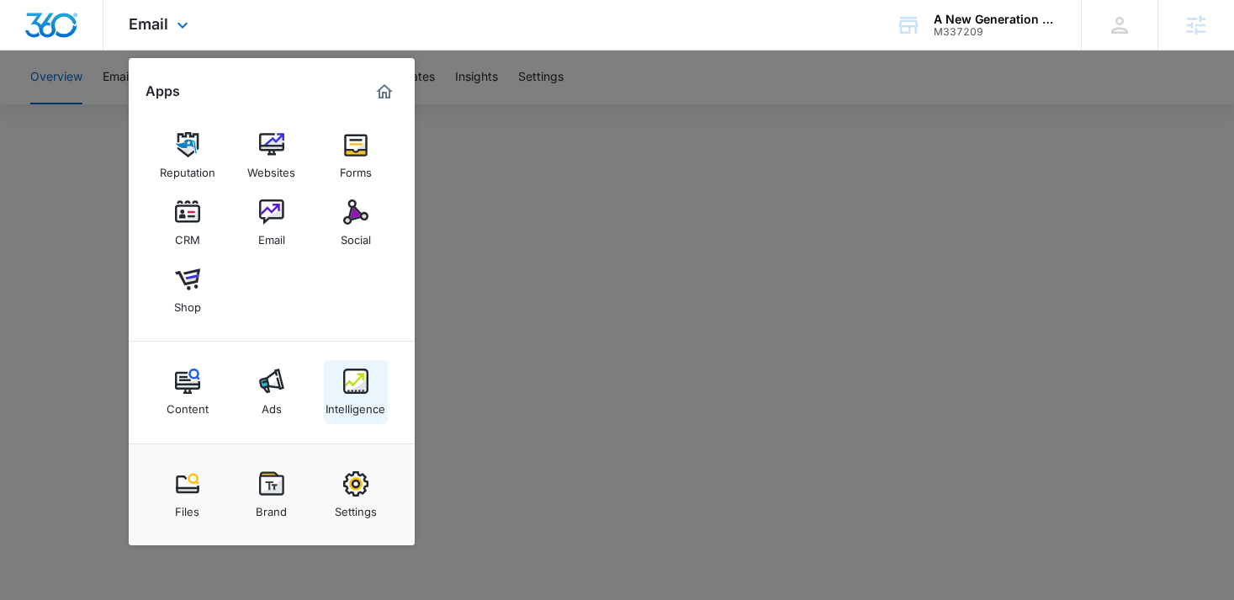
click at [371, 397] on div "Intelligence" at bounding box center [356, 405] width 60 height 22
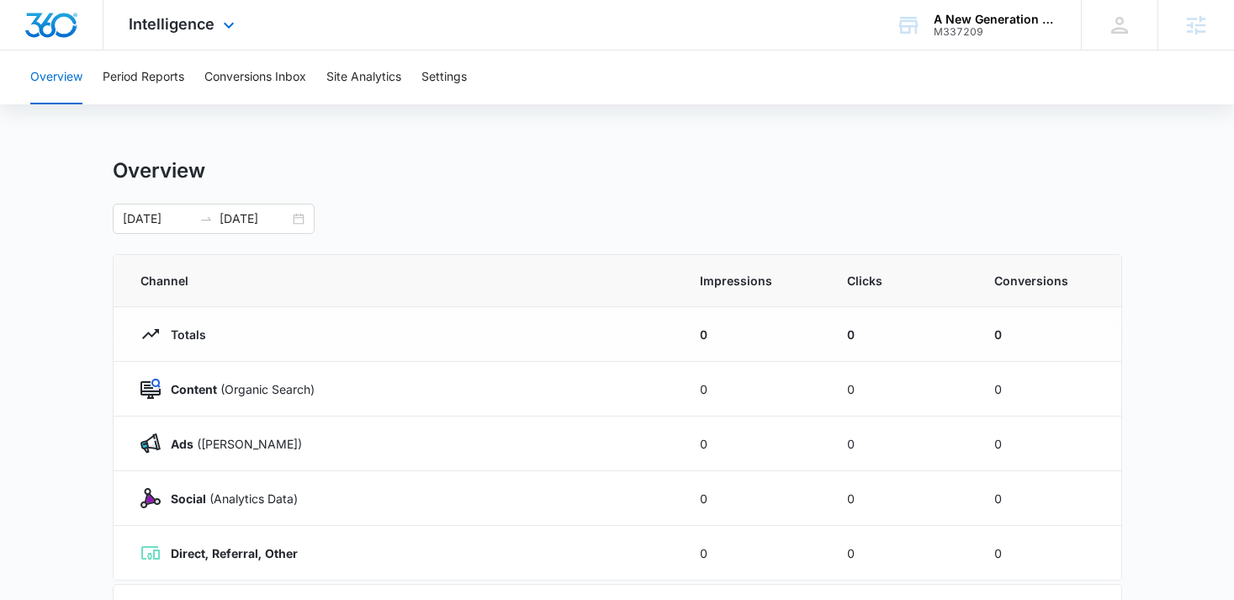
click at [186, 35] on div "Intelligence Apps Reputation Websites Forms CRM Email Social Shop Content Ads I…" at bounding box center [184, 25] width 161 height 50
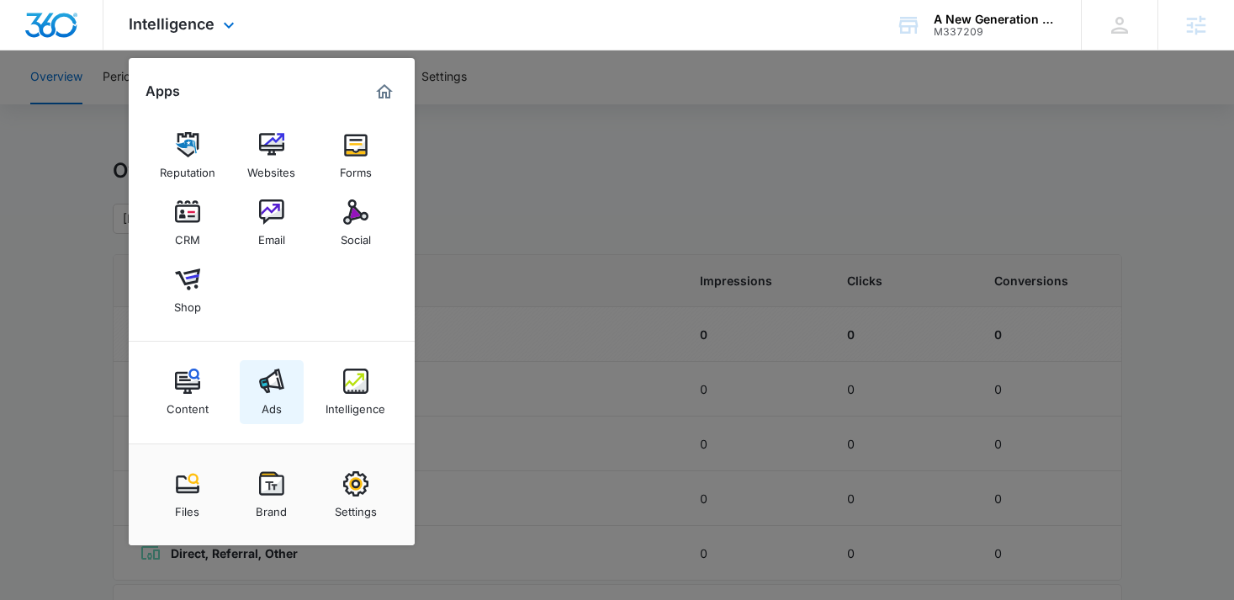
click at [276, 411] on div "Ads" at bounding box center [272, 405] width 20 height 22
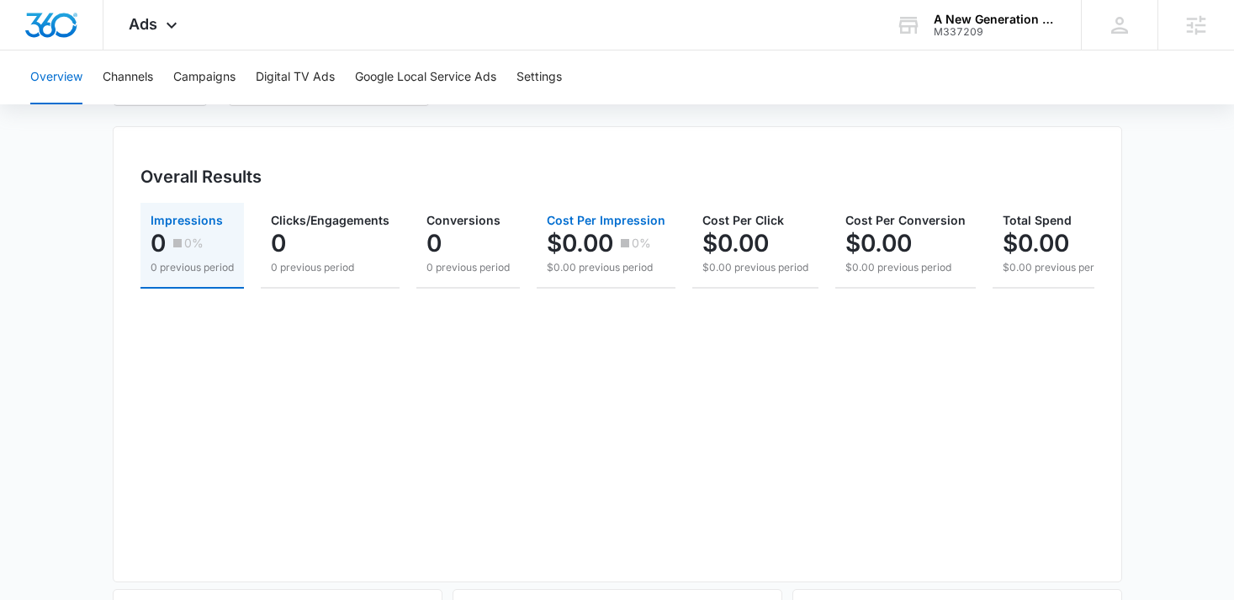
scroll to position [197, 0]
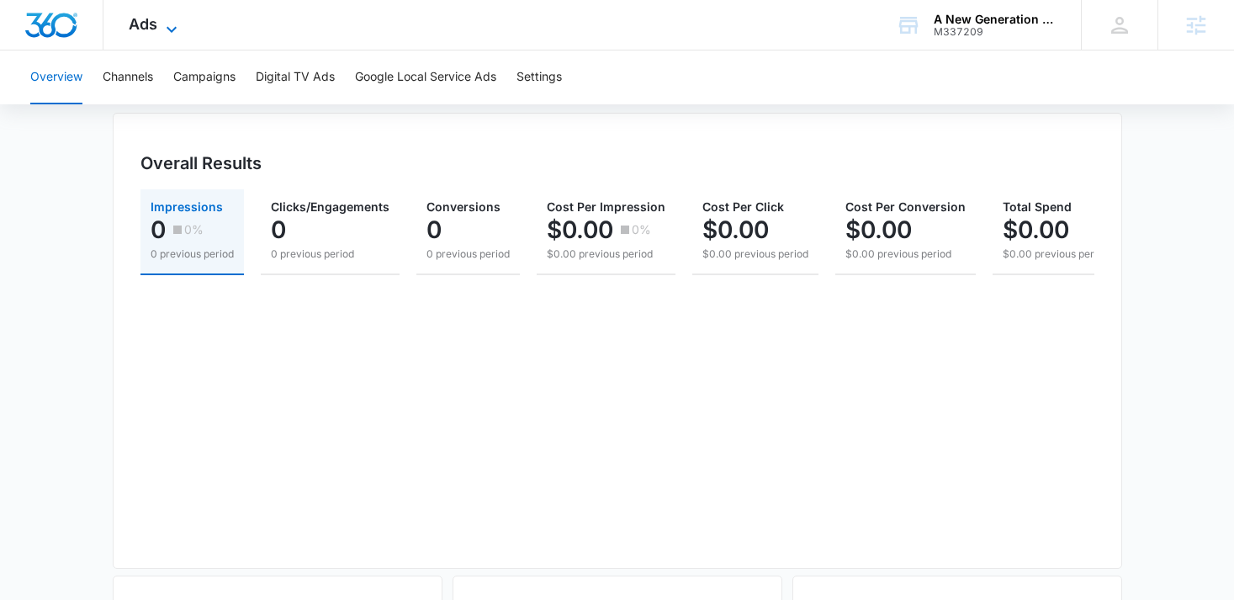
click at [166, 22] on icon at bounding box center [172, 29] width 20 height 20
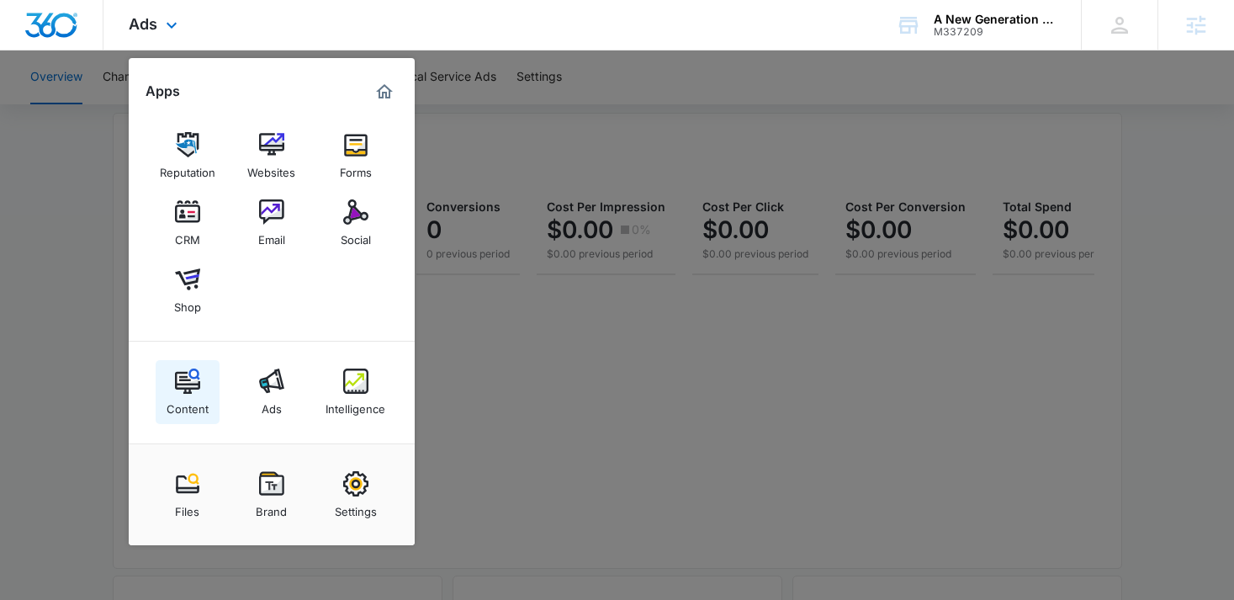
click at [182, 397] on div "Content" at bounding box center [188, 405] width 42 height 22
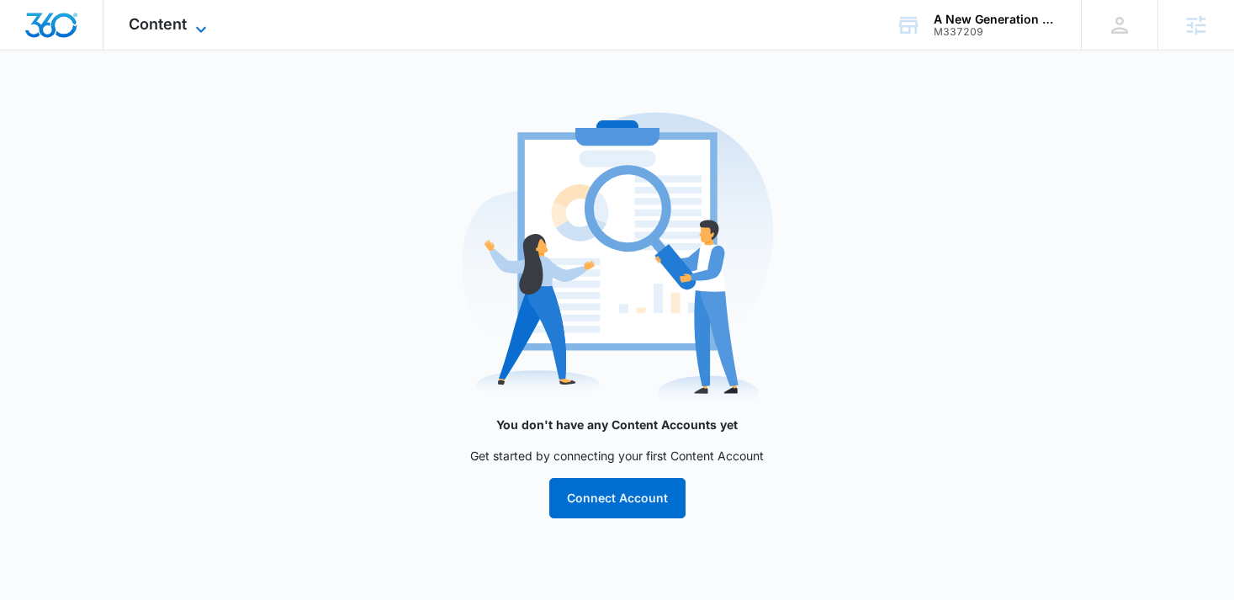
click at [179, 31] on span "Content" at bounding box center [158, 24] width 58 height 18
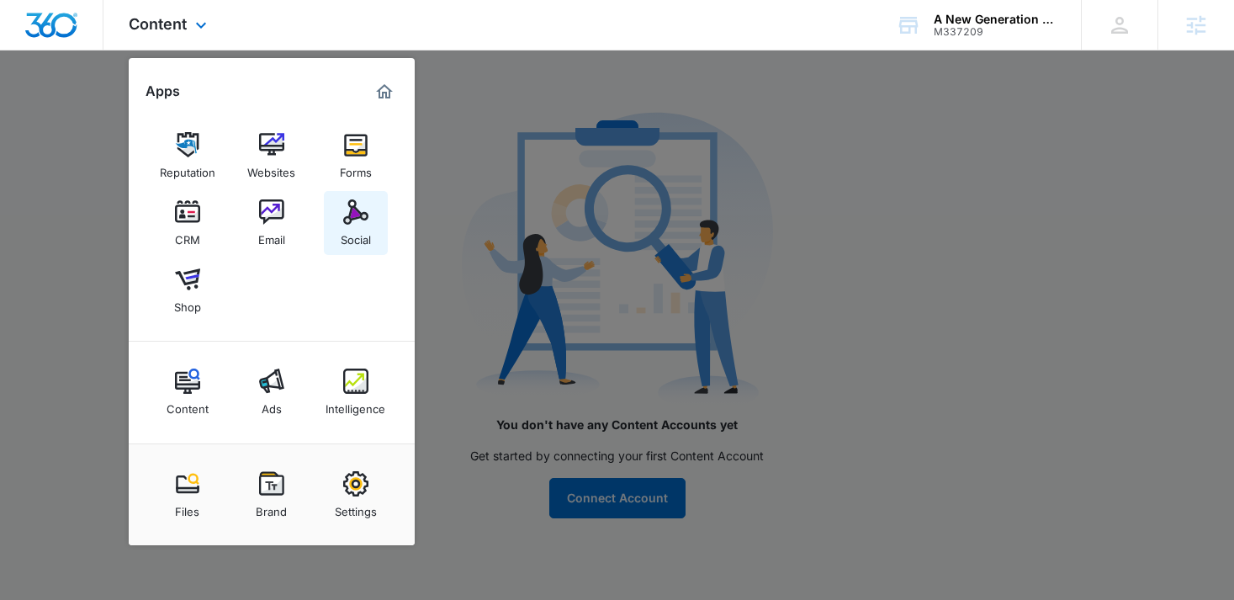
click at [366, 204] on img at bounding box center [355, 211] width 25 height 25
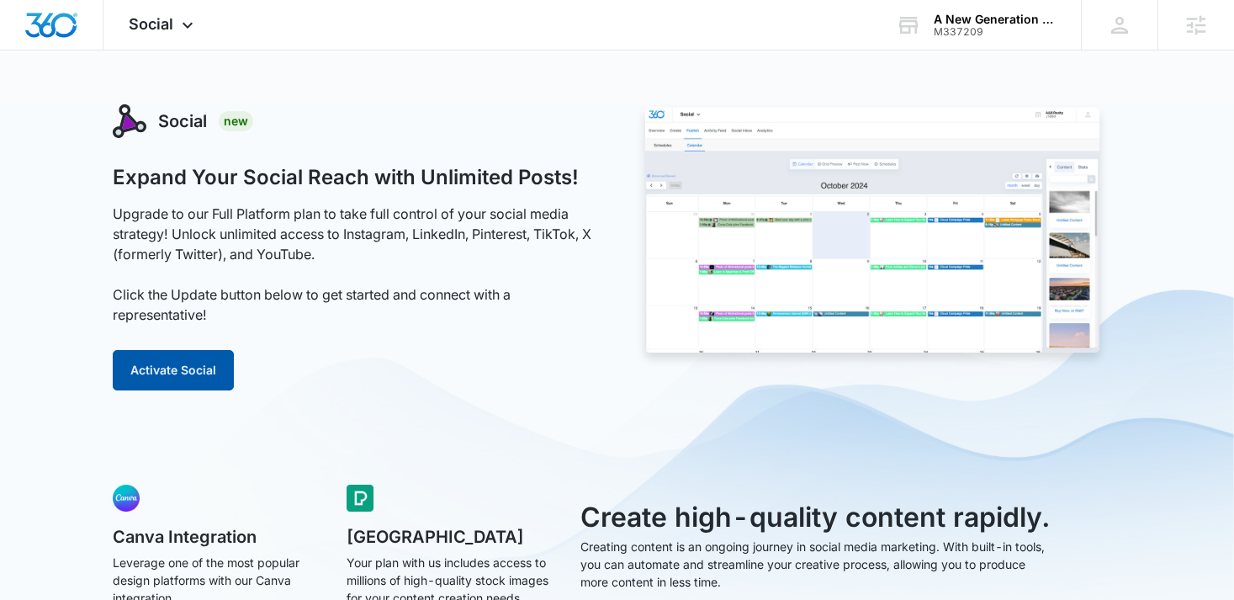
click at [209, 382] on button "Activate Social" at bounding box center [173, 370] width 121 height 40
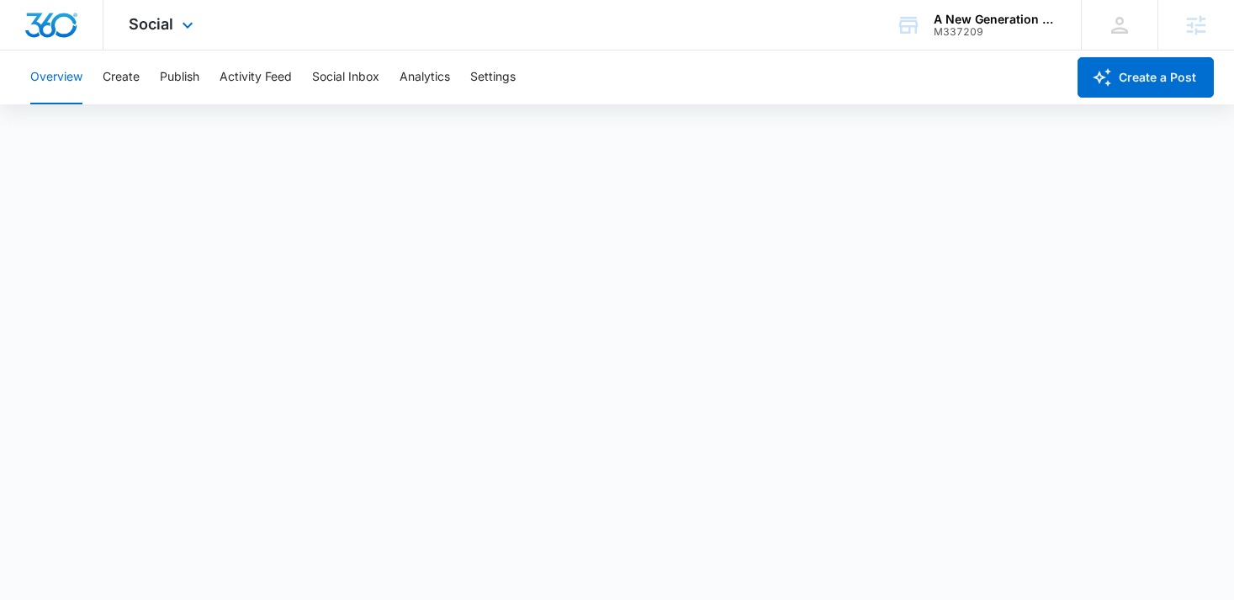
click at [176, 24] on div "Social Apps Reputation Websites Forms CRM Email Social Shop Content Ads Intelli…" at bounding box center [163, 25] width 119 height 50
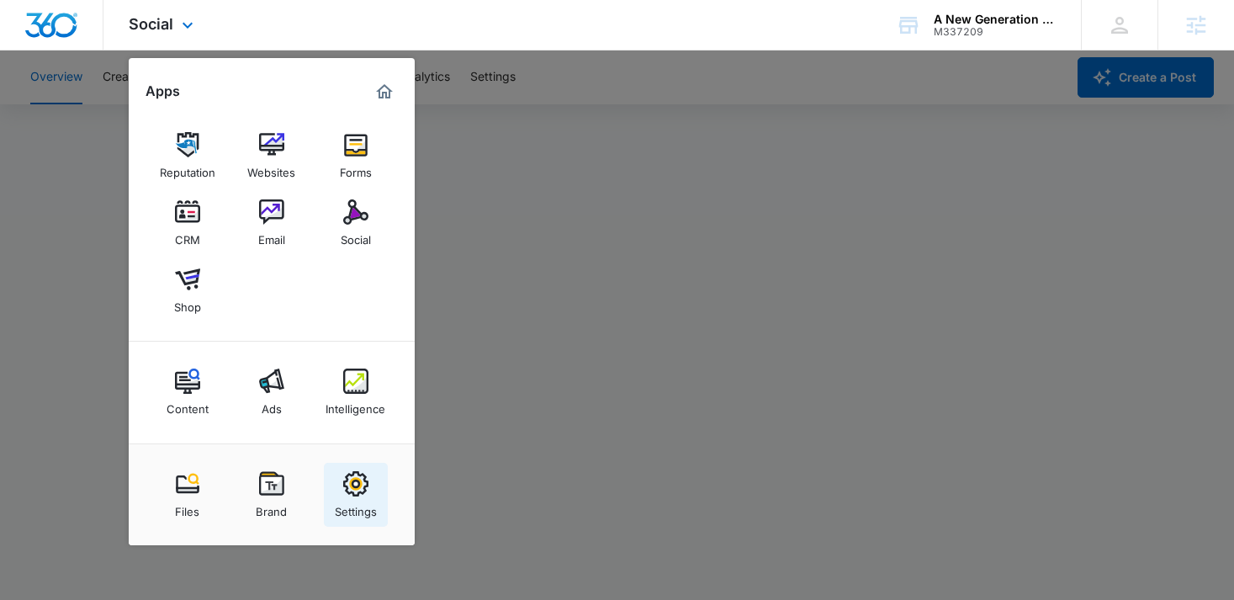
click at [366, 492] on img at bounding box center [355, 483] width 25 height 25
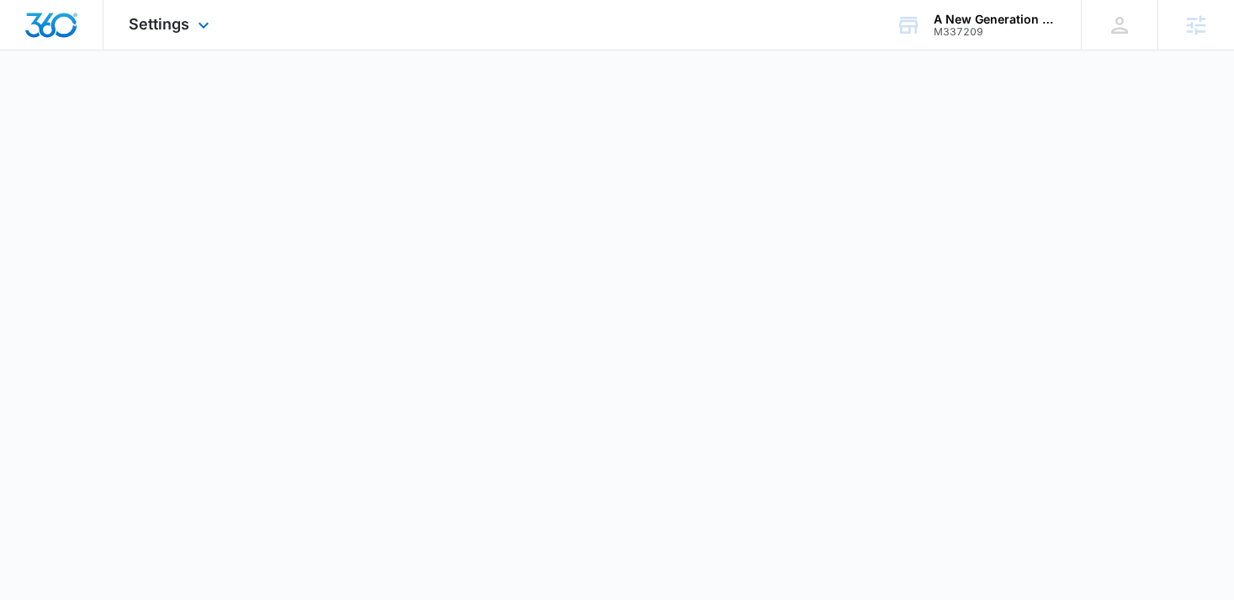
select select "27"
select select "US"
select select "America/[GEOGRAPHIC_DATA]"
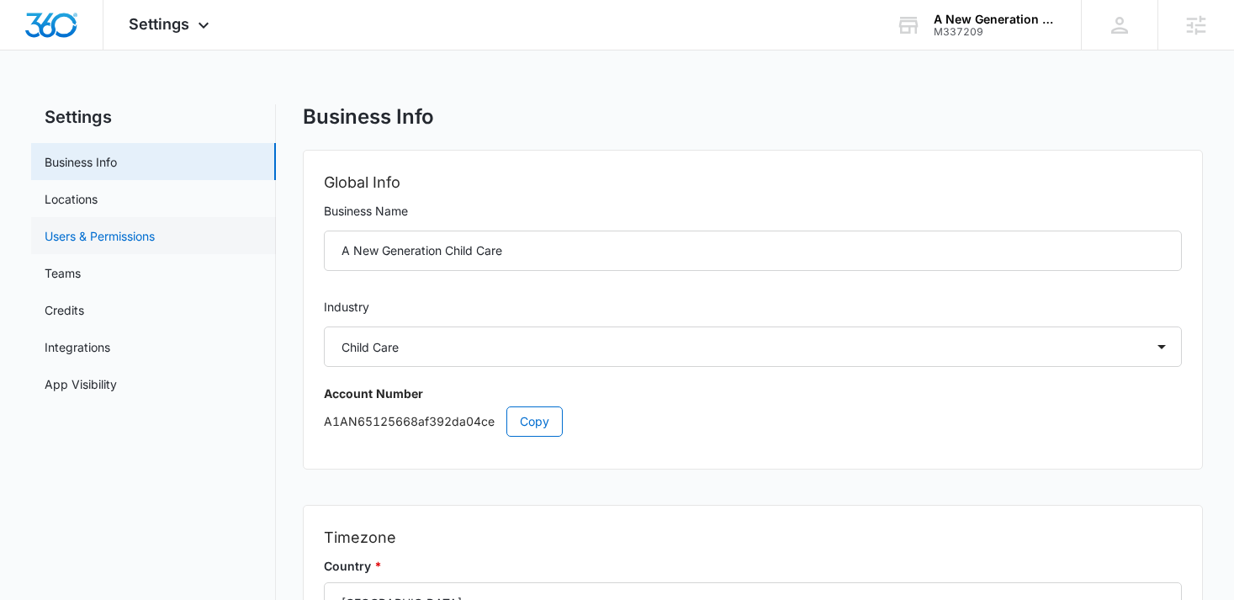
click at [130, 238] on link "Users & Permissions" at bounding box center [100, 236] width 110 height 18
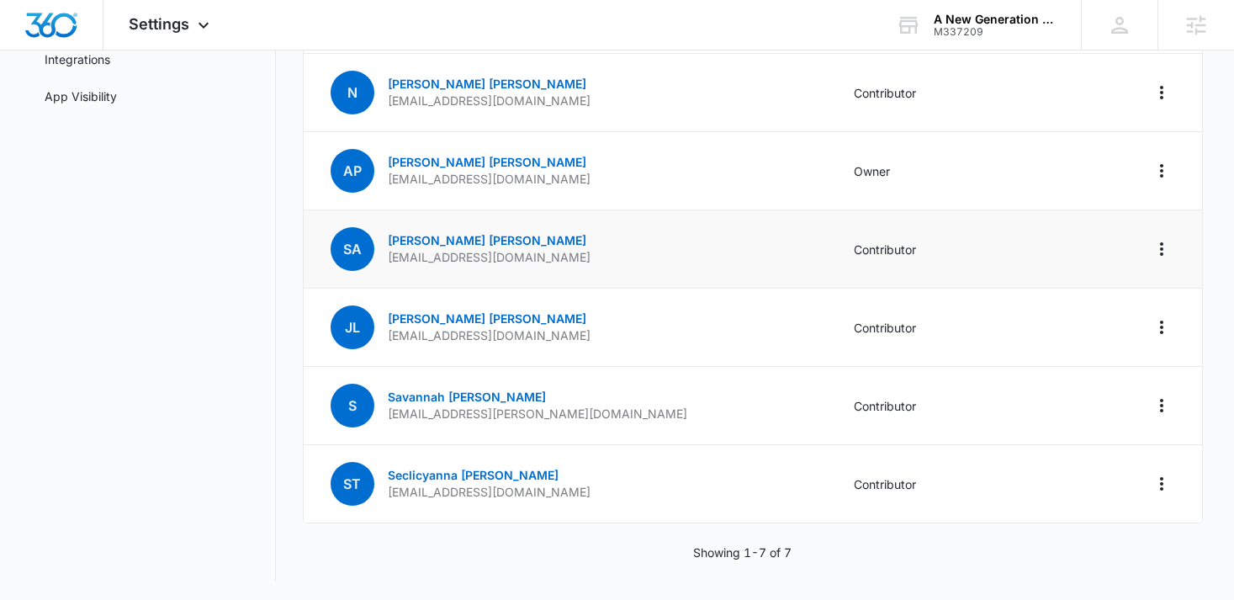
scroll to position [289, 0]
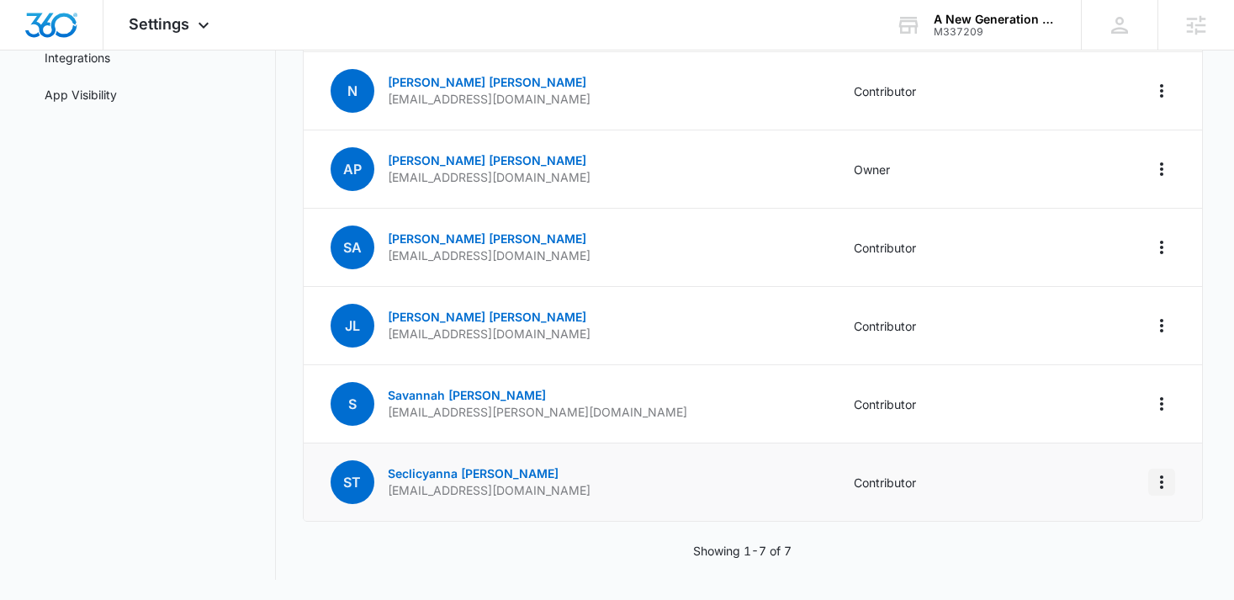
click at [1165, 484] on icon "Actions" at bounding box center [1162, 482] width 20 height 20
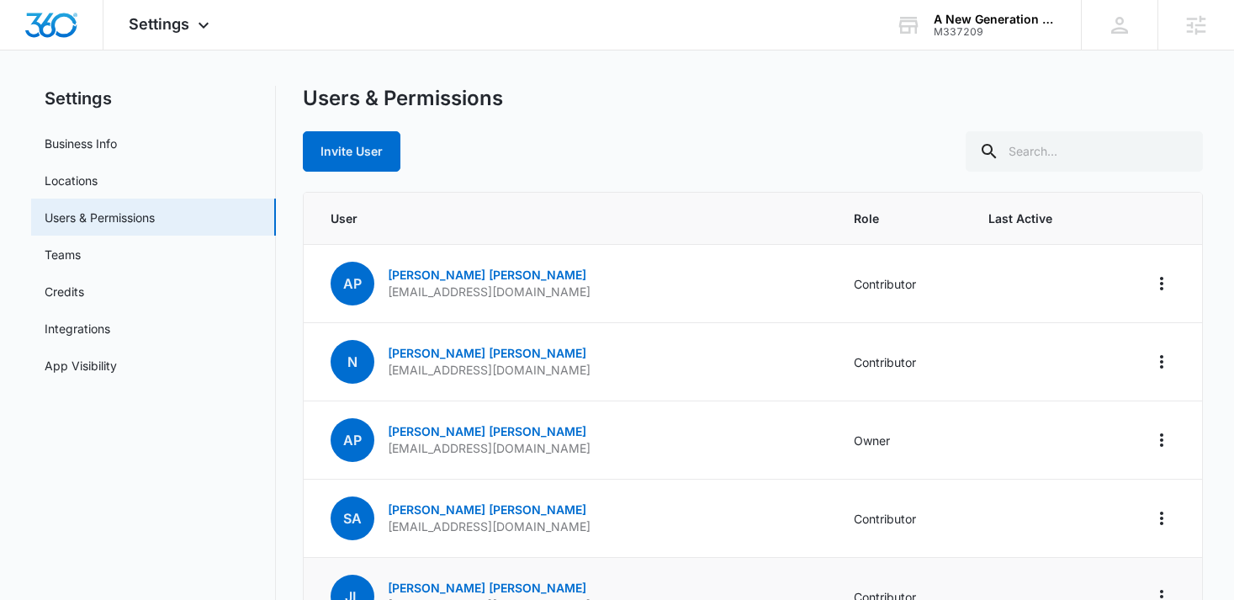
scroll to position [16, 0]
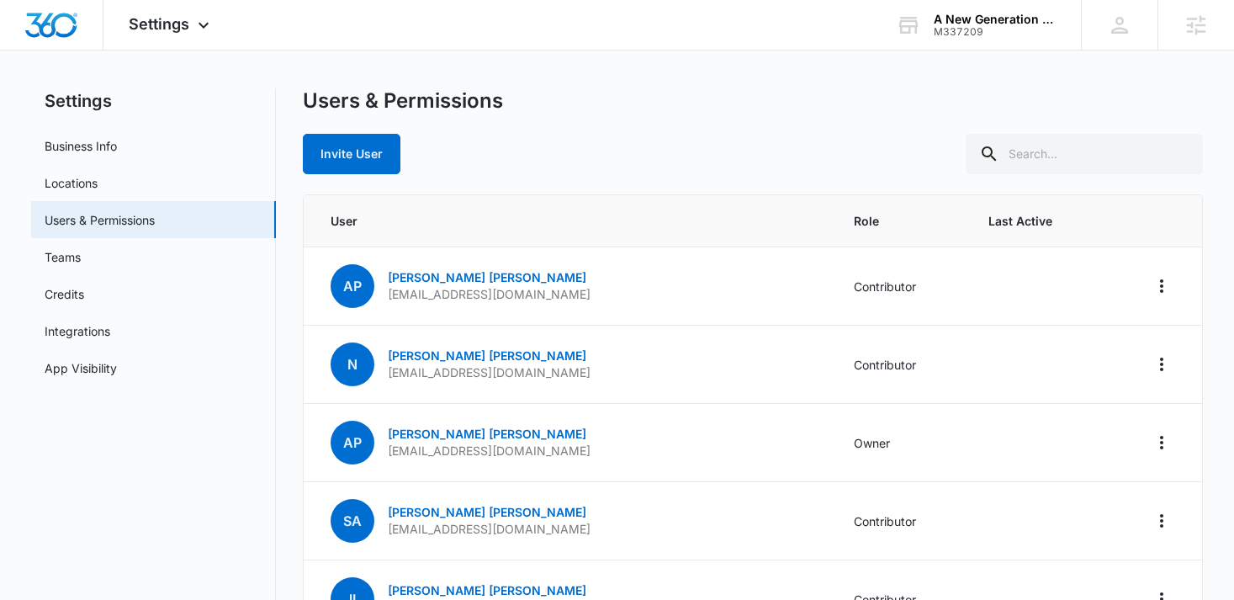
click at [593, 139] on div "Invite User" at bounding box center [753, 154] width 901 height 40
click at [387, 157] on button "Invite User" at bounding box center [352, 154] width 98 height 40
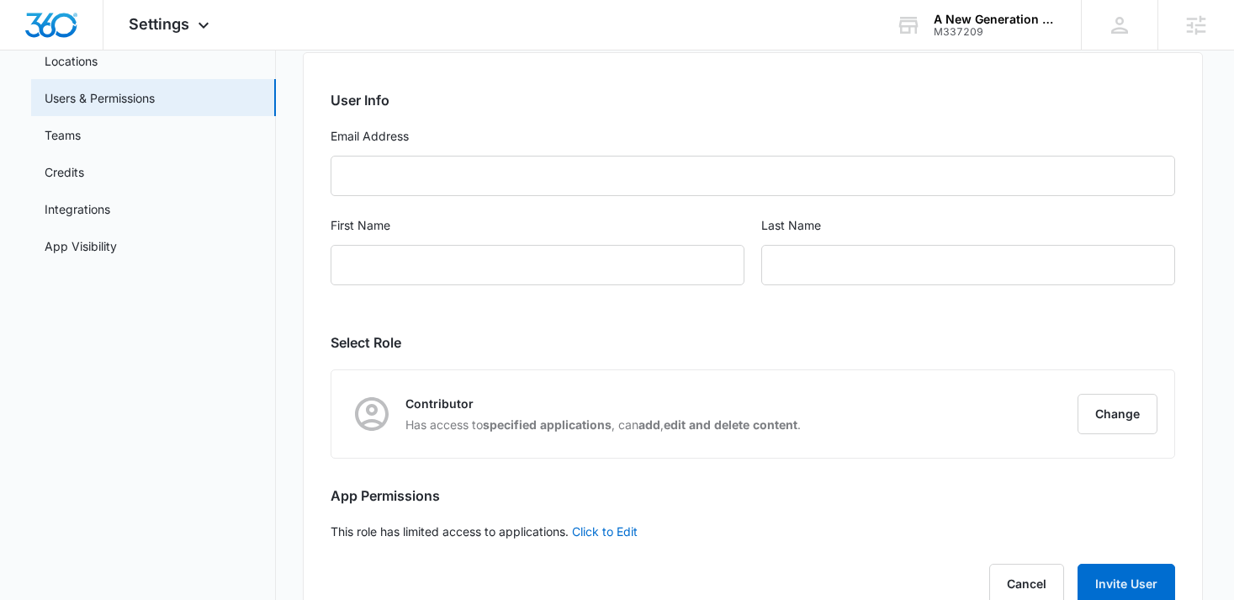
scroll to position [145, 0]
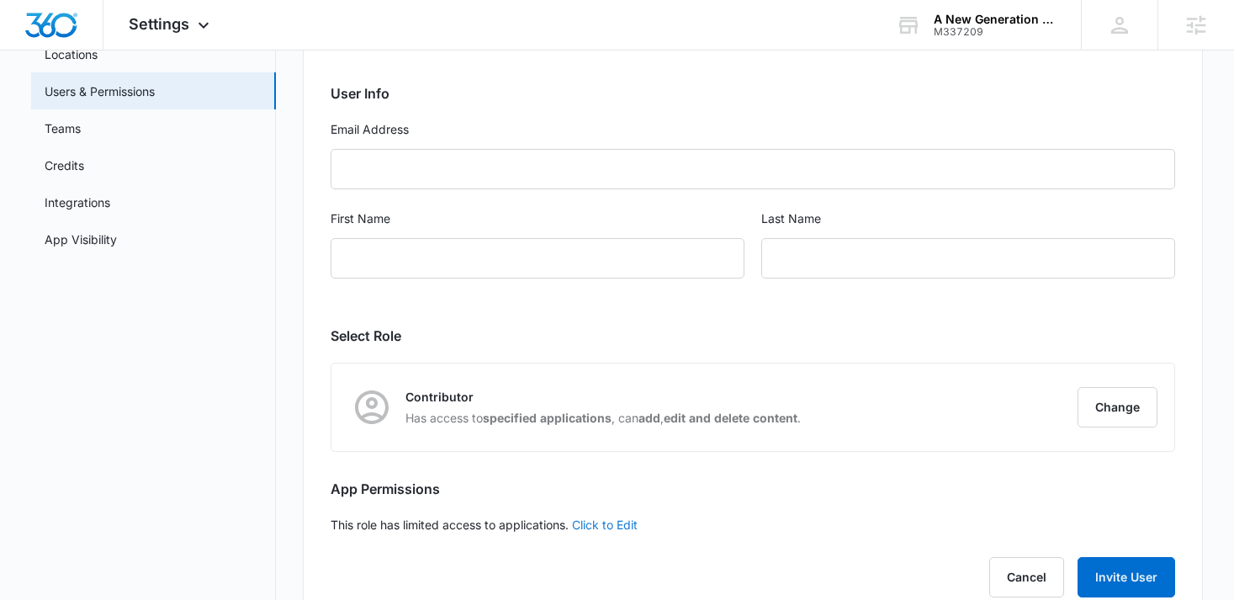
click at [609, 523] on link "Click to Edit" at bounding box center [605, 525] width 66 height 14
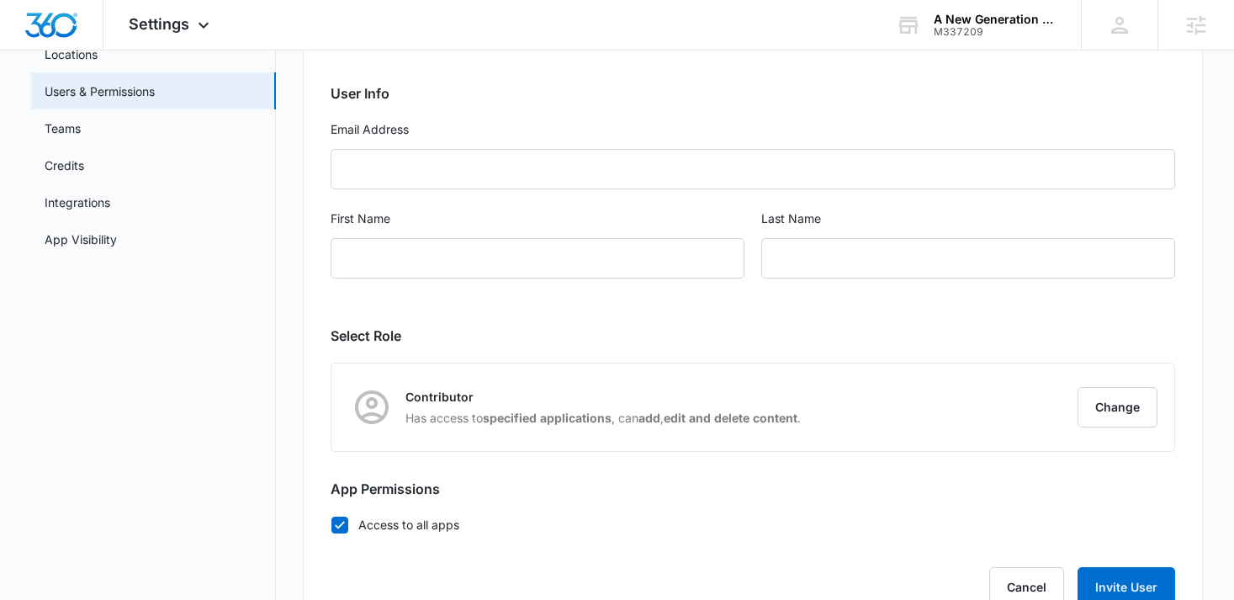
click at [339, 528] on icon at bounding box center [339, 525] width 15 height 15
click at [332, 525] on input "Access to all apps" at bounding box center [331, 524] width 1 height 1
checkbox input "false"
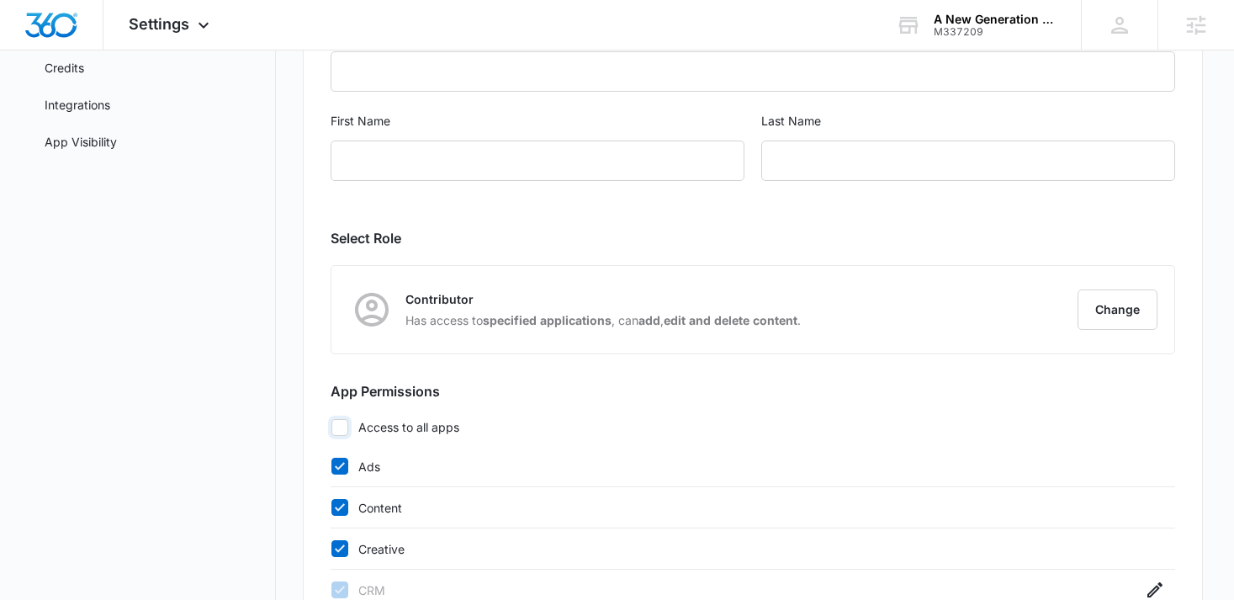
scroll to position [237, 0]
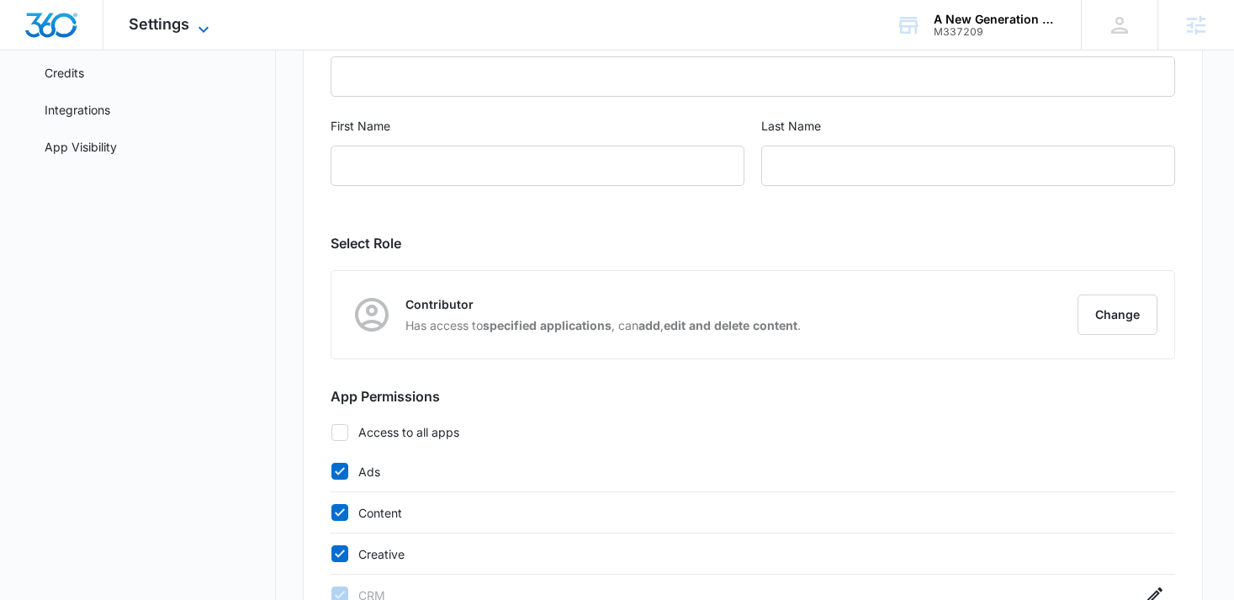
click at [205, 34] on icon at bounding box center [204, 29] width 20 height 20
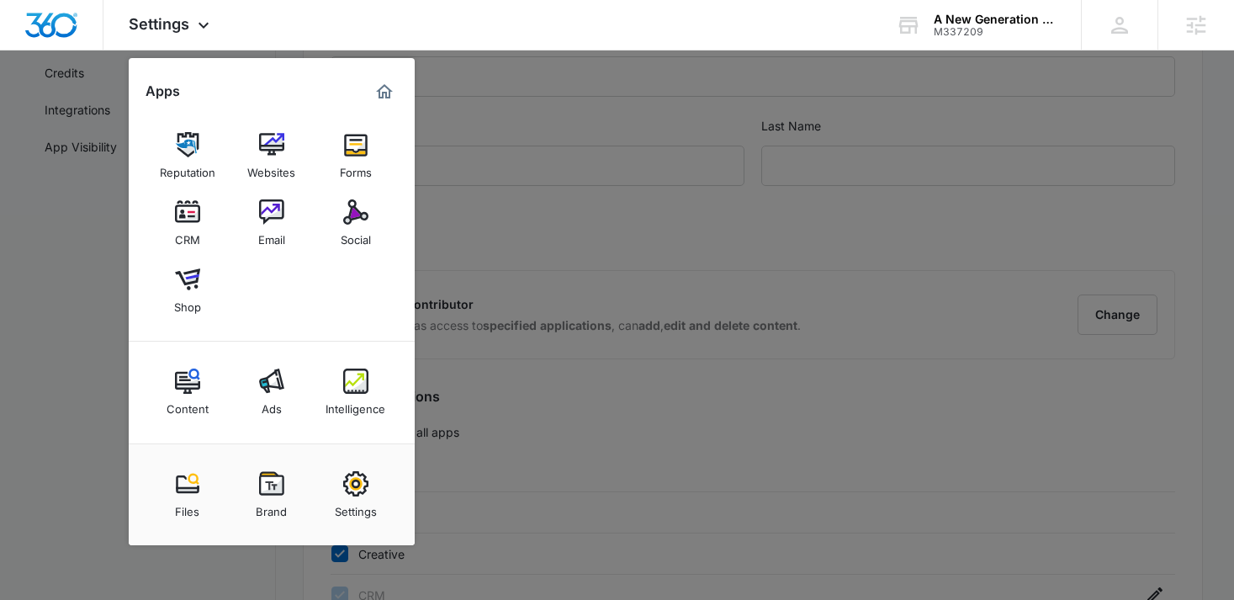
click at [573, 220] on div at bounding box center [617, 300] width 1234 height 600
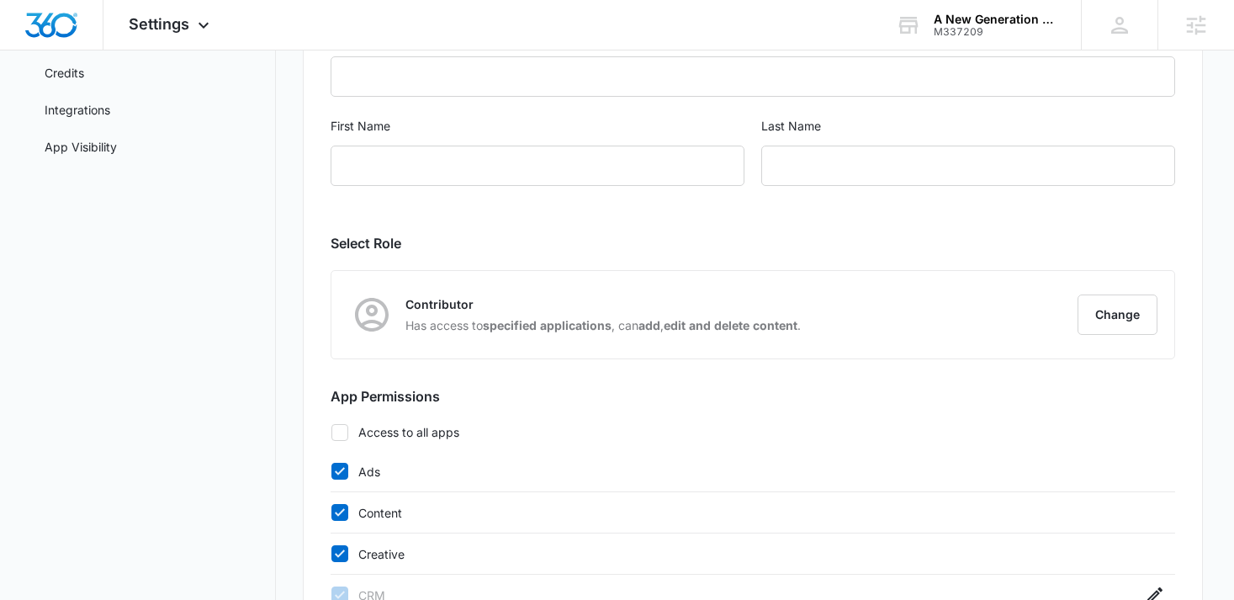
scroll to position [0, 0]
